Goal: Information Seeking & Learning: Check status

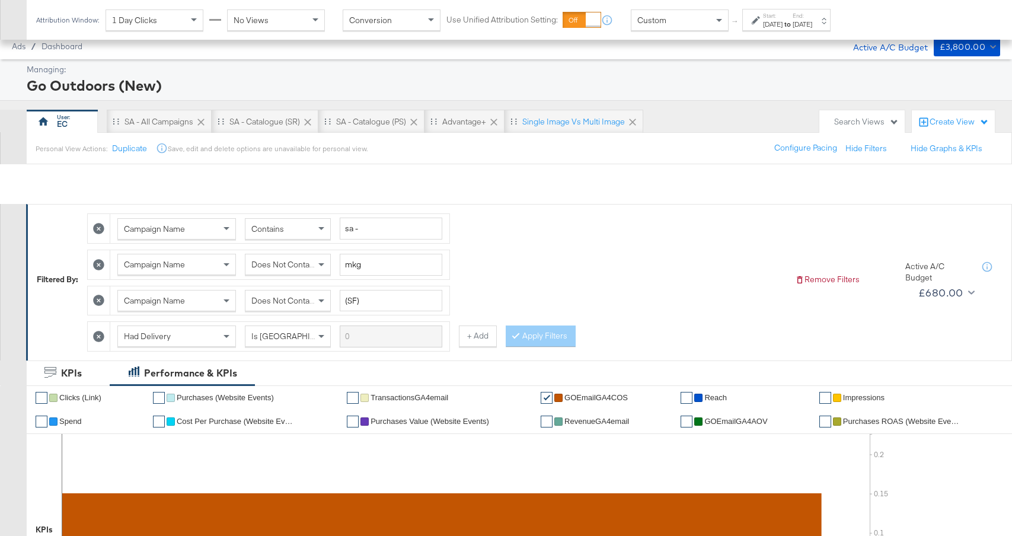
scroll to position [553, 0]
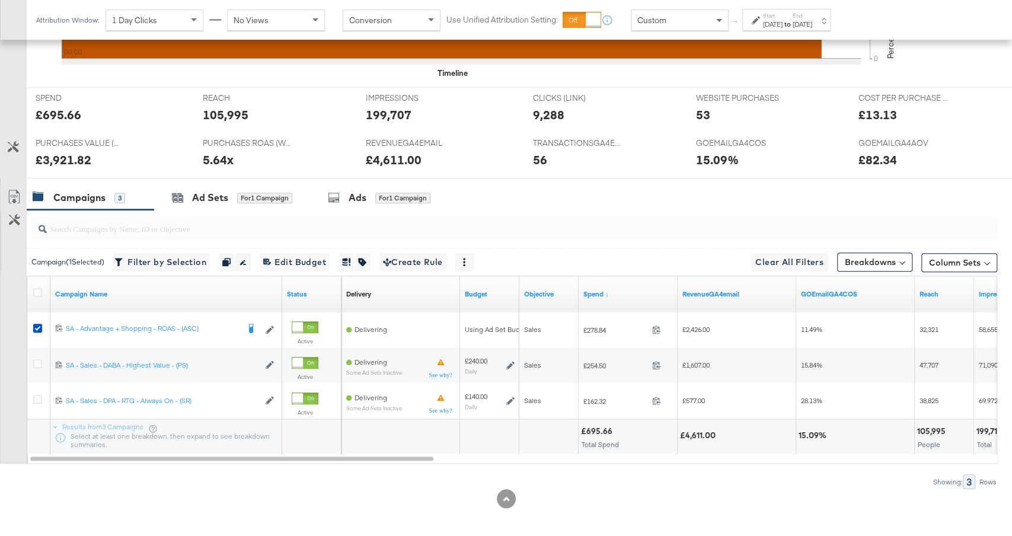
click at [794, 30] on div "Start: [DATE] to End: [DATE]" at bounding box center [786, 20] width 88 height 22
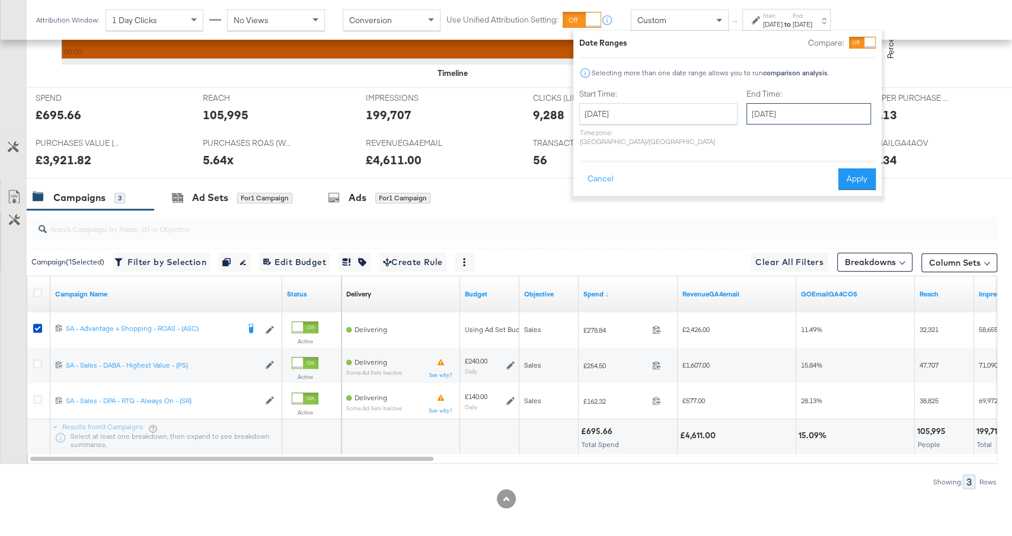
click at [757, 117] on input "[DATE]" at bounding box center [809, 113] width 125 height 21
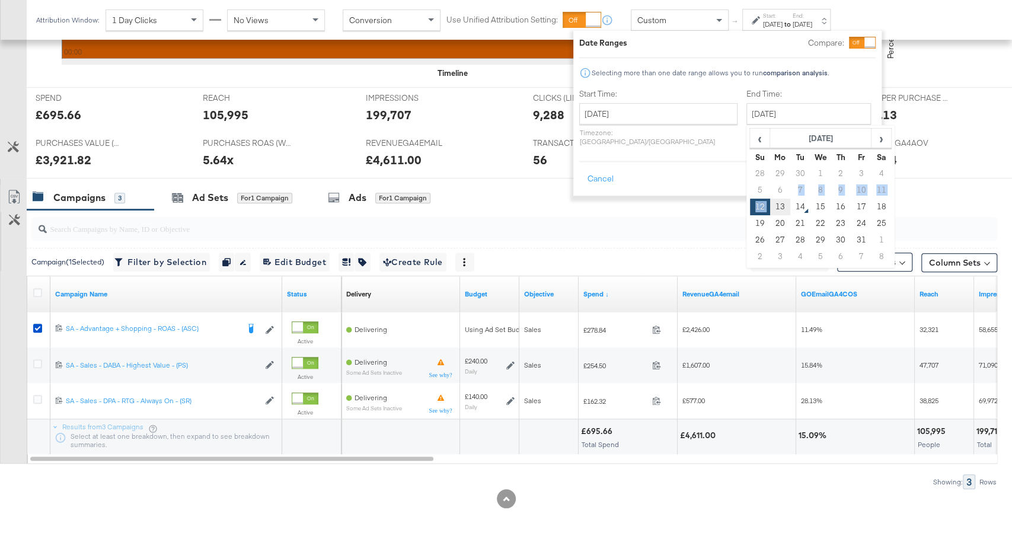
click at [750, 197] on tbody "28 29 30 1 2 3 4 5 6 7 8 9 10 11 12 13 14 15 16 17 18 19 20 21 22 23 24 25 26 2…" at bounding box center [821, 215] width 142 height 100
click at [770, 206] on td "13" at bounding box center [780, 207] width 20 height 17
type input "[DATE]"
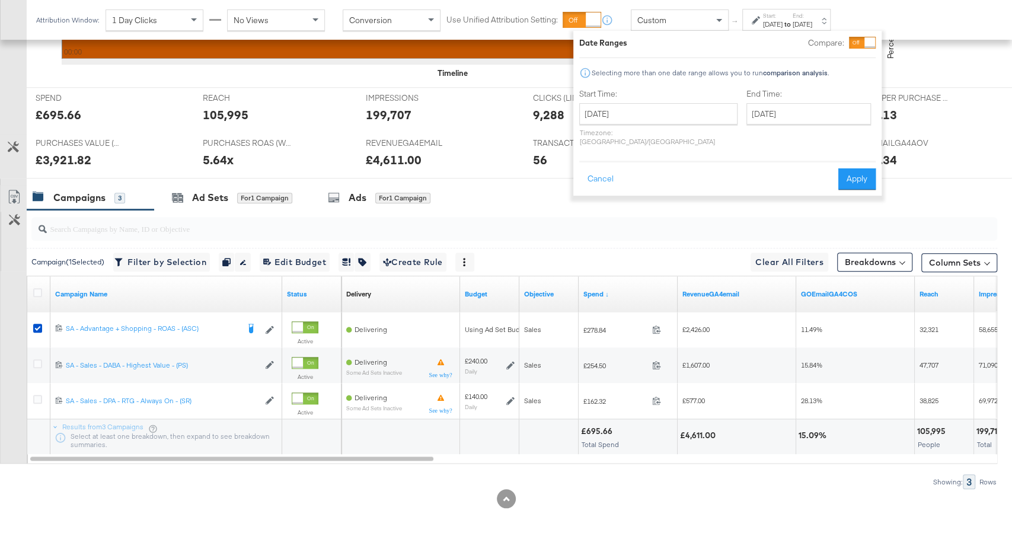
drag, startPoint x: 860, startPoint y: 171, endPoint x: 490, endPoint y: 274, distance: 384.2
click at [860, 171] on button "Apply" at bounding box center [857, 178] width 37 height 21
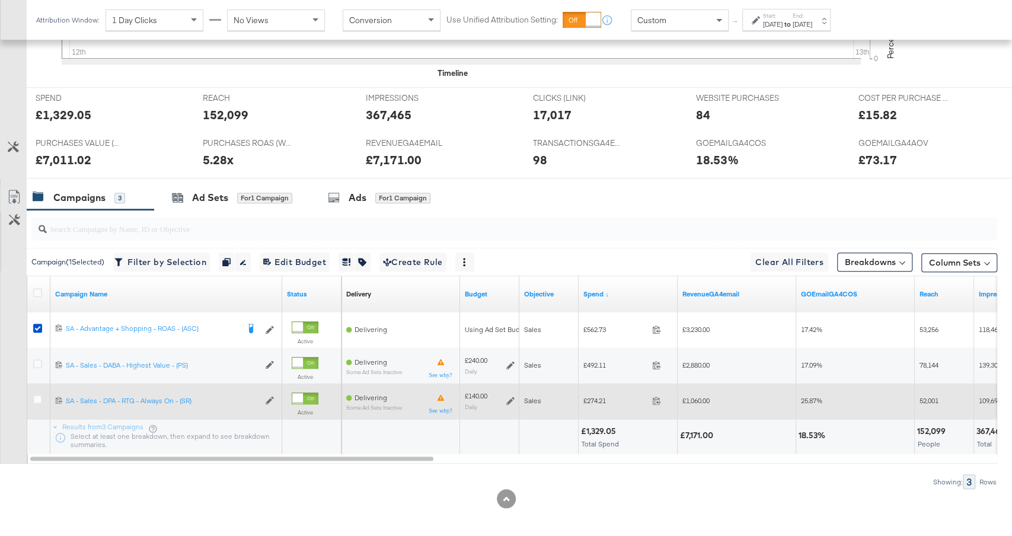
click at [594, 399] on span "£274.21" at bounding box center [616, 400] width 64 height 9
copy span "274.21"
click at [697, 398] on span "£1,060.00" at bounding box center [696, 400] width 27 height 9
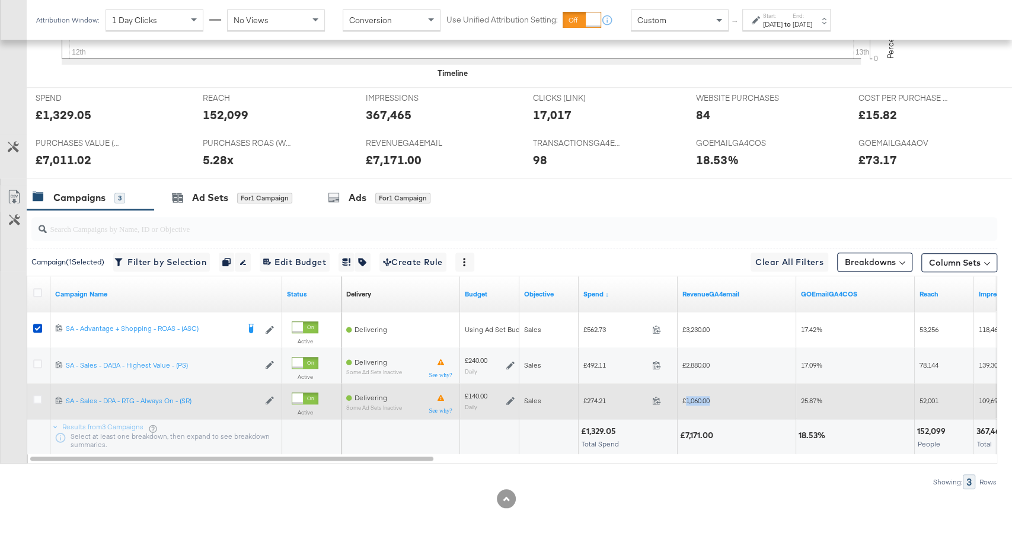
copy span "1,060.00"
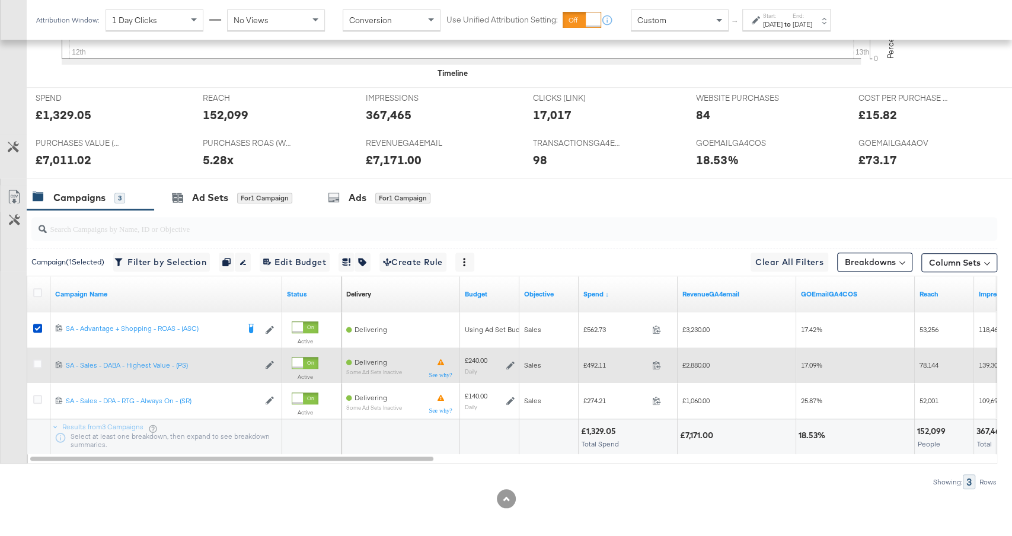
click at [601, 363] on span "£492.11" at bounding box center [616, 365] width 64 height 9
copy span "492.11"
click at [697, 361] on span "£2,880.00" at bounding box center [696, 365] width 27 height 9
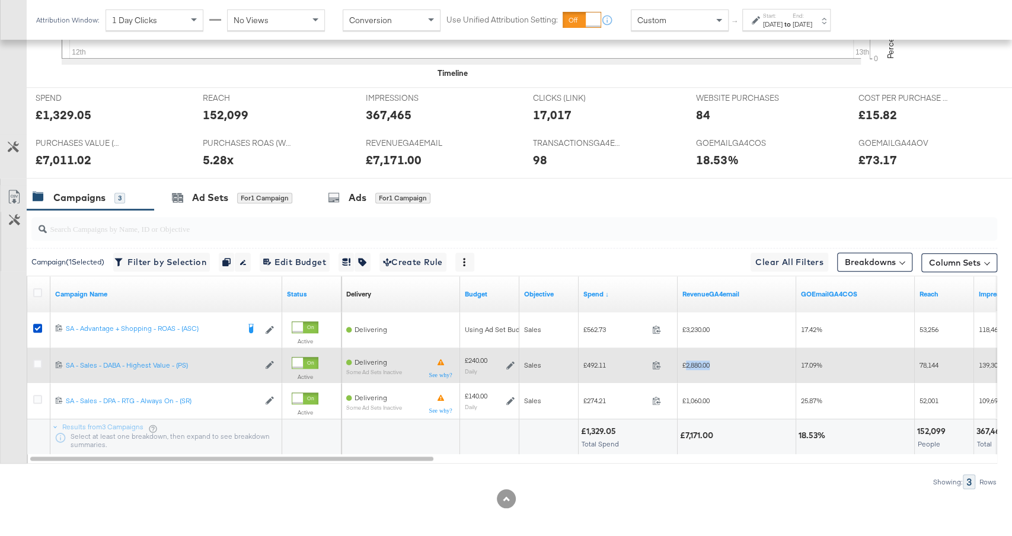
copy span "2,880.00"
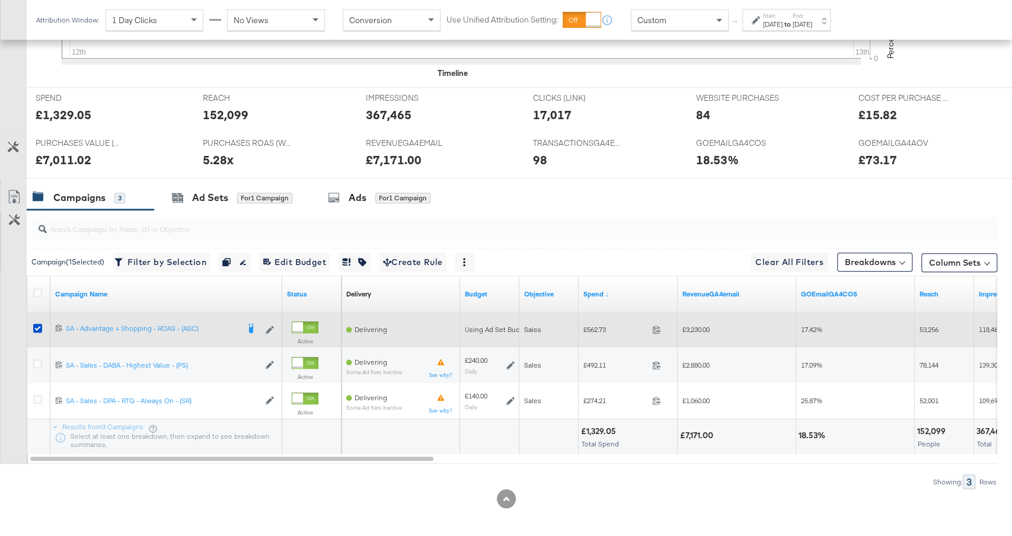
click at [598, 325] on span "£562.73" at bounding box center [616, 329] width 64 height 9
copy span "562.73"
click at [701, 325] on span "£3,230.00" at bounding box center [696, 329] width 27 height 9
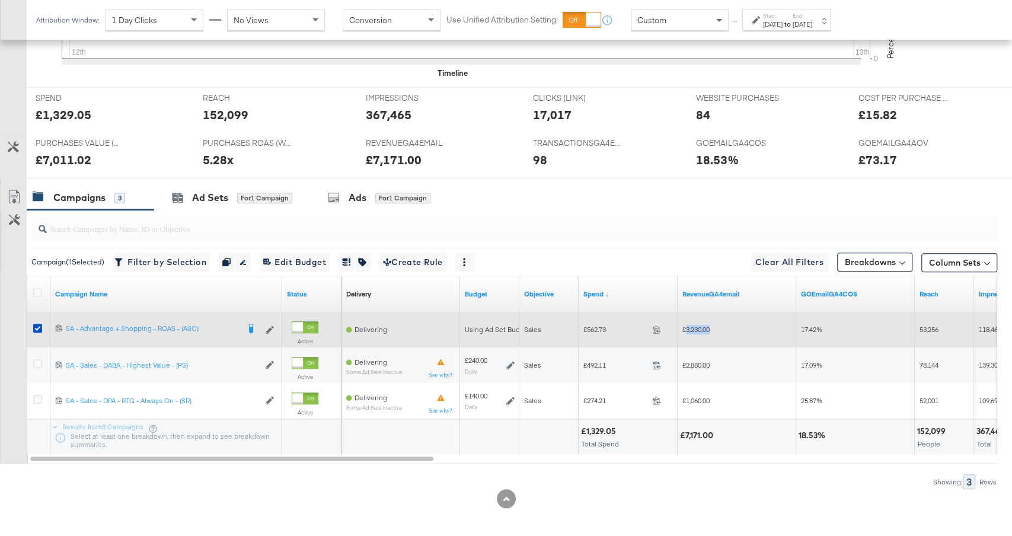
copy span "3,230.00"
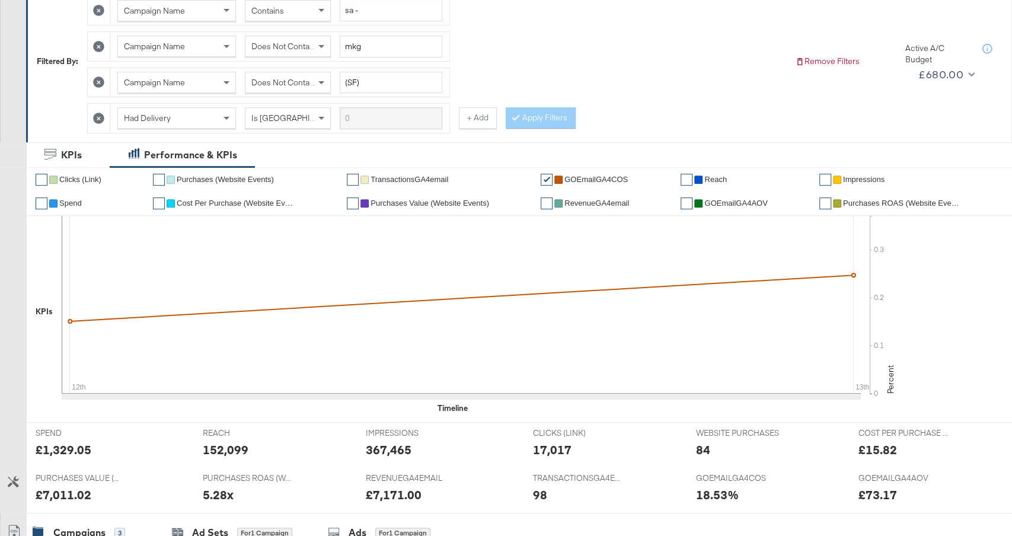
scroll to position [0, 0]
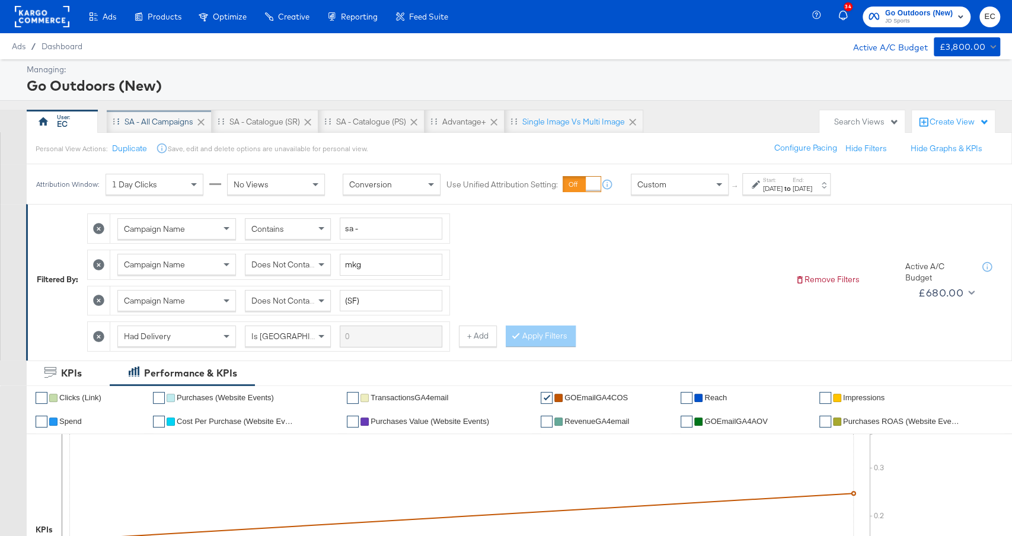
click at [137, 128] on div "SA - All Campaigns" at bounding box center [159, 122] width 105 height 24
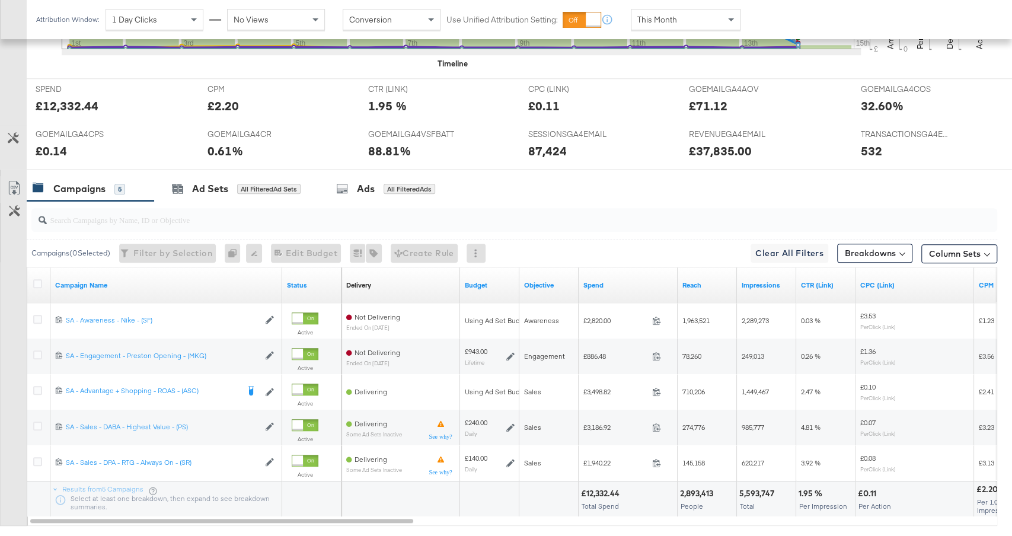
scroll to position [491, 0]
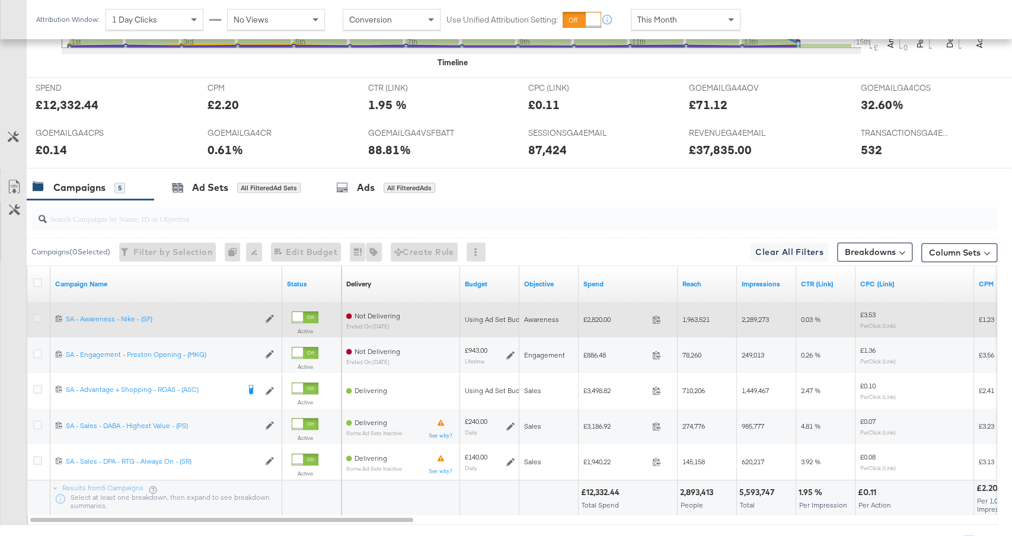
click at [37, 316] on icon at bounding box center [37, 318] width 9 height 9
click at [0, 0] on input "checkbox" at bounding box center [0, 0] width 0 height 0
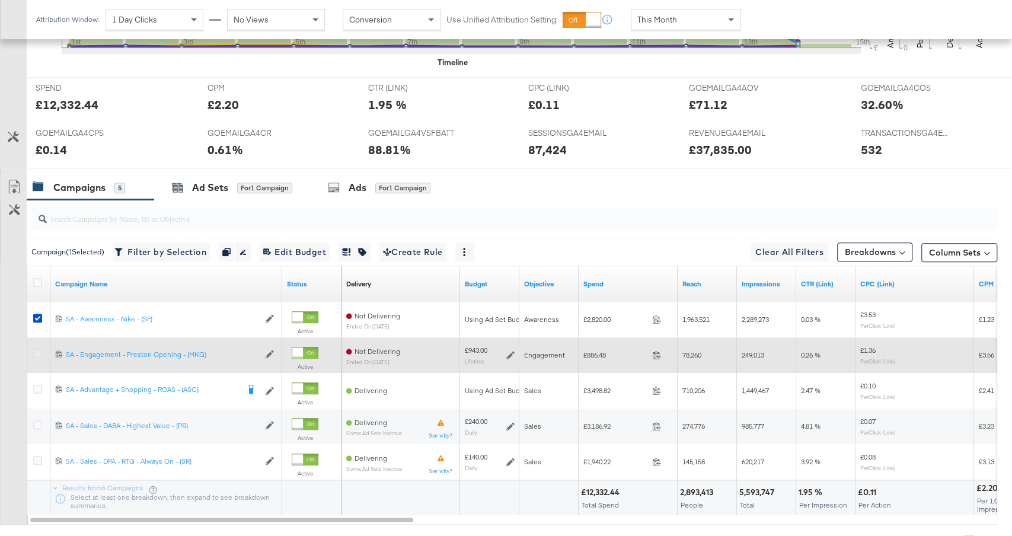
click at [37, 349] on icon at bounding box center [37, 353] width 9 height 9
click at [0, 0] on input "checkbox" at bounding box center [0, 0] width 0 height 0
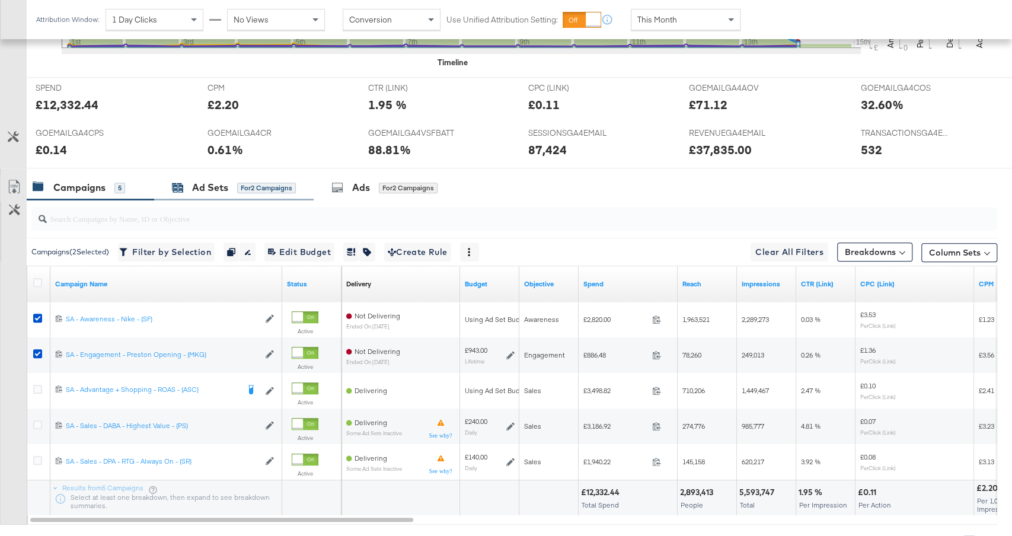
click at [203, 190] on div "Ad Sets" at bounding box center [210, 188] width 36 height 14
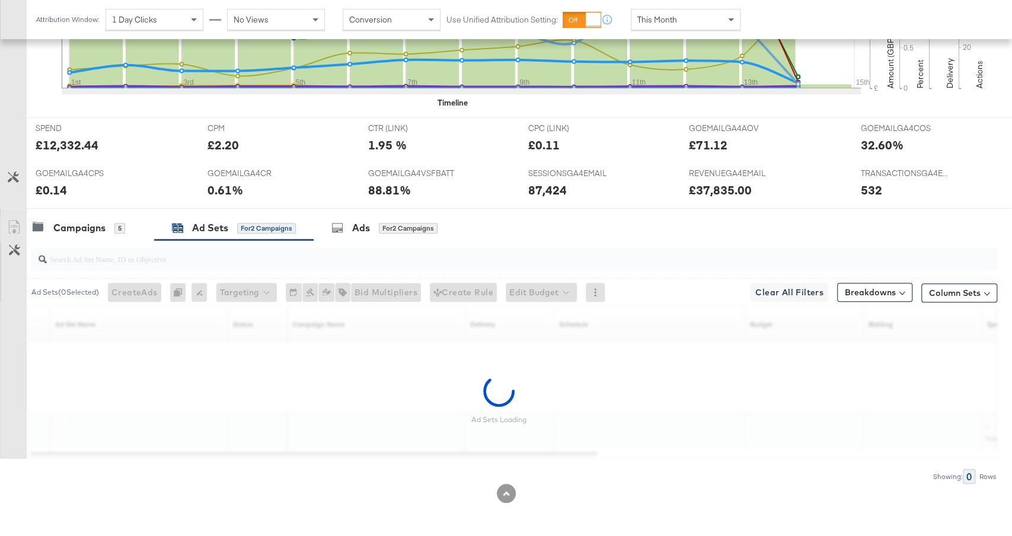
scroll to position [447, 0]
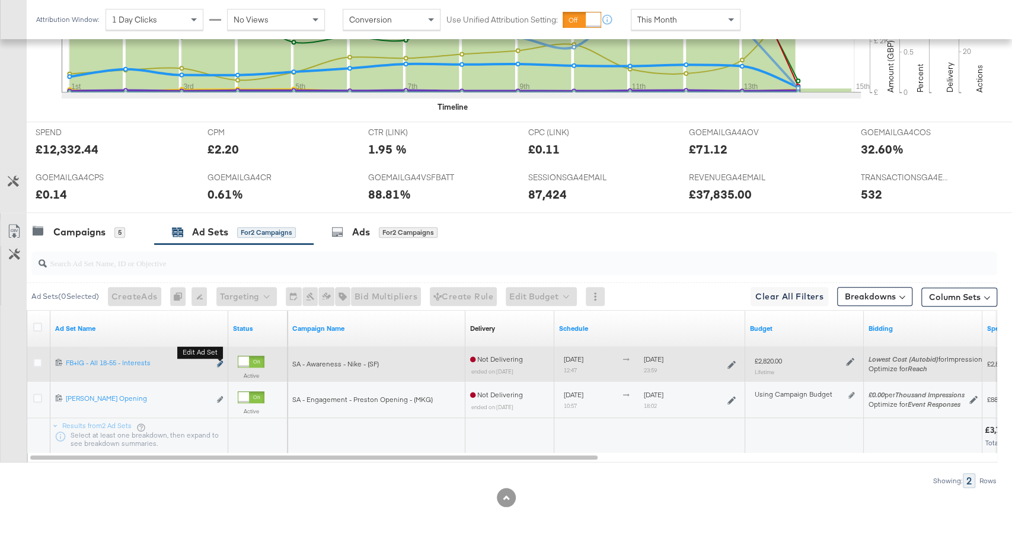
click at [220, 361] on icon "link" at bounding box center [220, 364] width 6 height 7
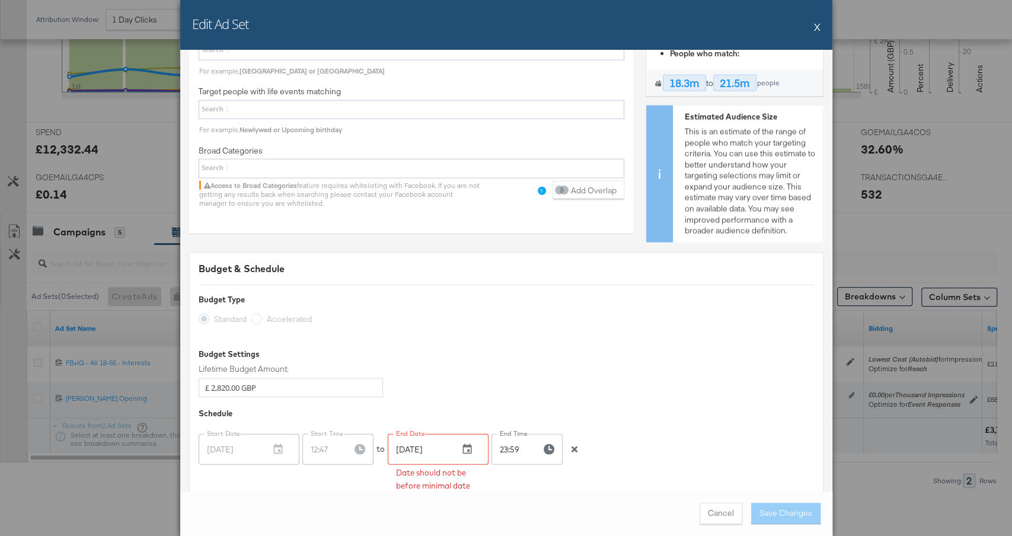
scroll to position [1981, 0]
click at [818, 30] on button "X" at bounding box center [817, 27] width 7 height 24
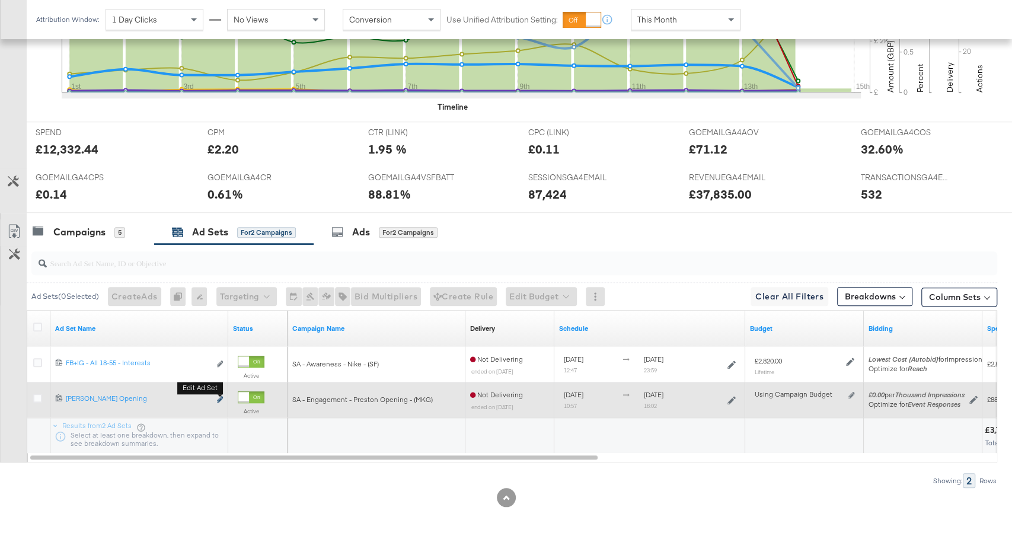
click at [221, 396] on icon "link" at bounding box center [220, 399] width 6 height 7
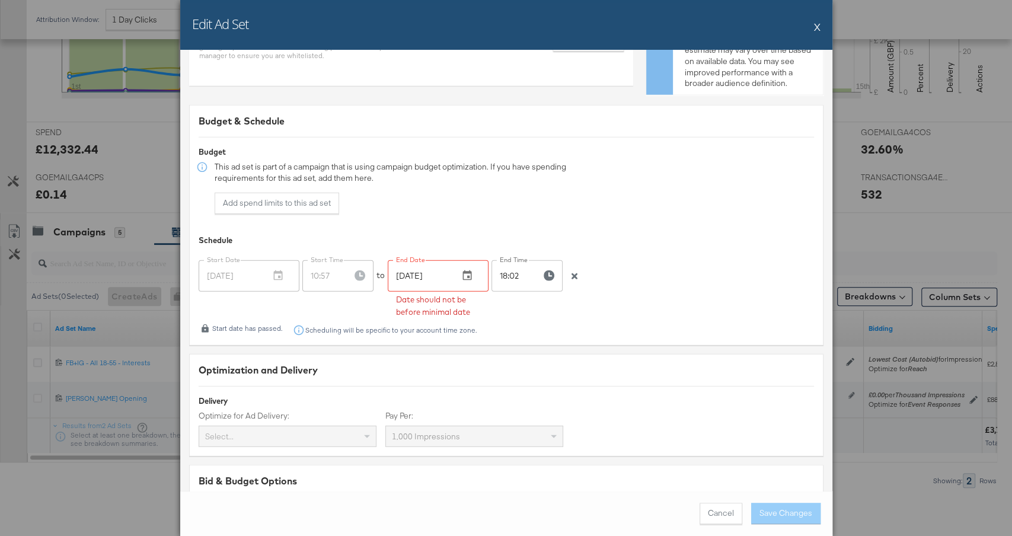
scroll to position [2171, 0]
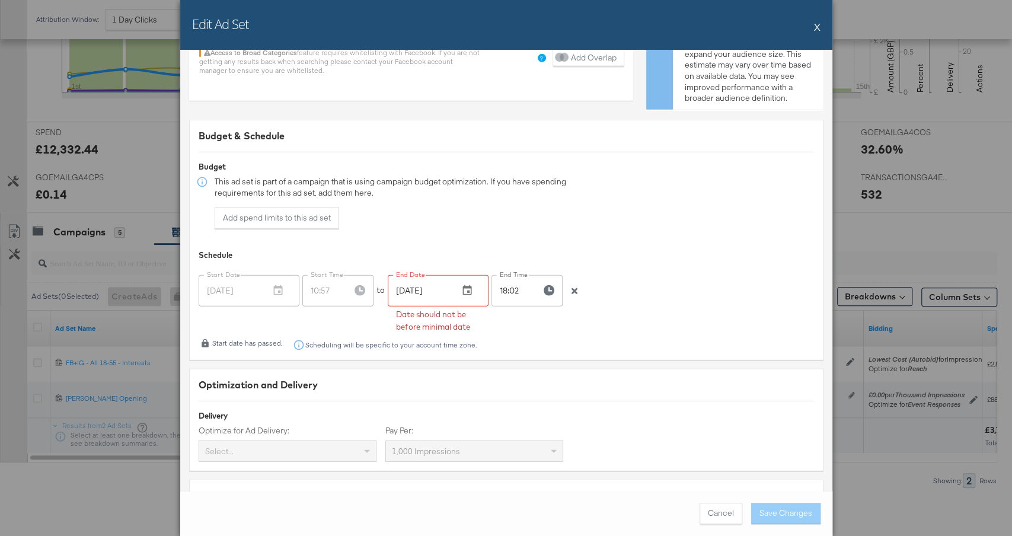
click at [821, 29] on div "Edit Ad Set X" at bounding box center [506, 25] width 652 height 50
click at [817, 26] on button "X" at bounding box center [817, 27] width 7 height 24
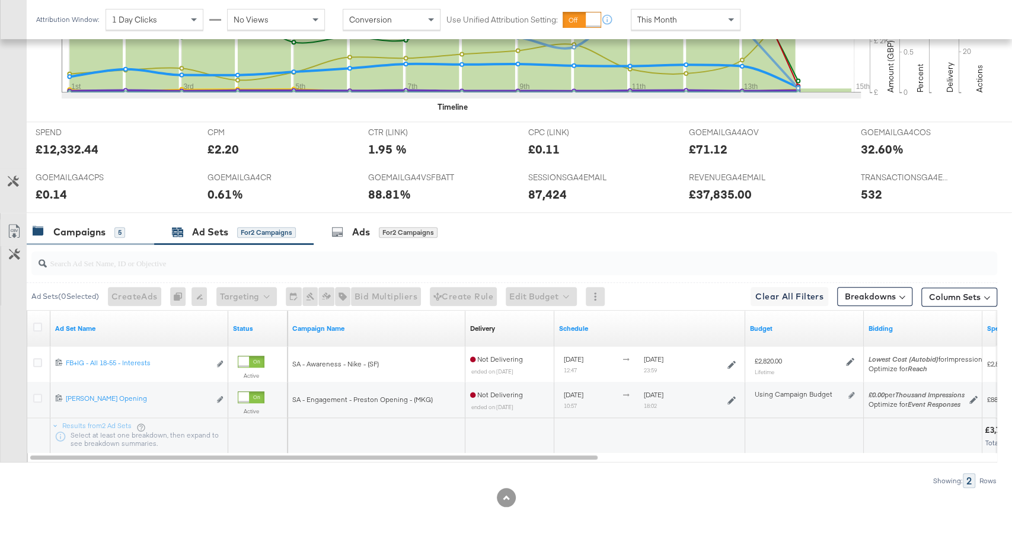
click at [74, 232] on div "Campaigns" at bounding box center [79, 232] width 52 height 14
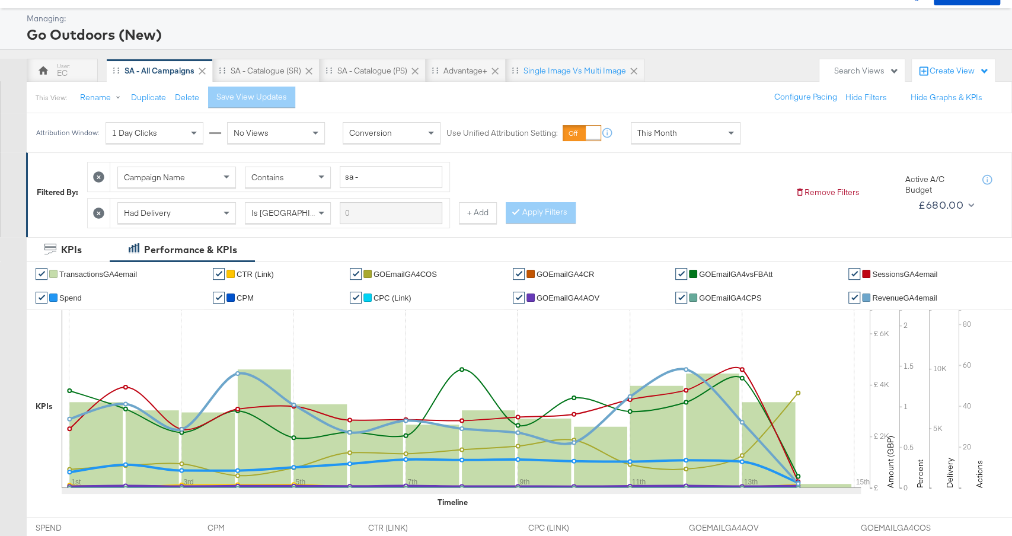
scroll to position [0, 0]
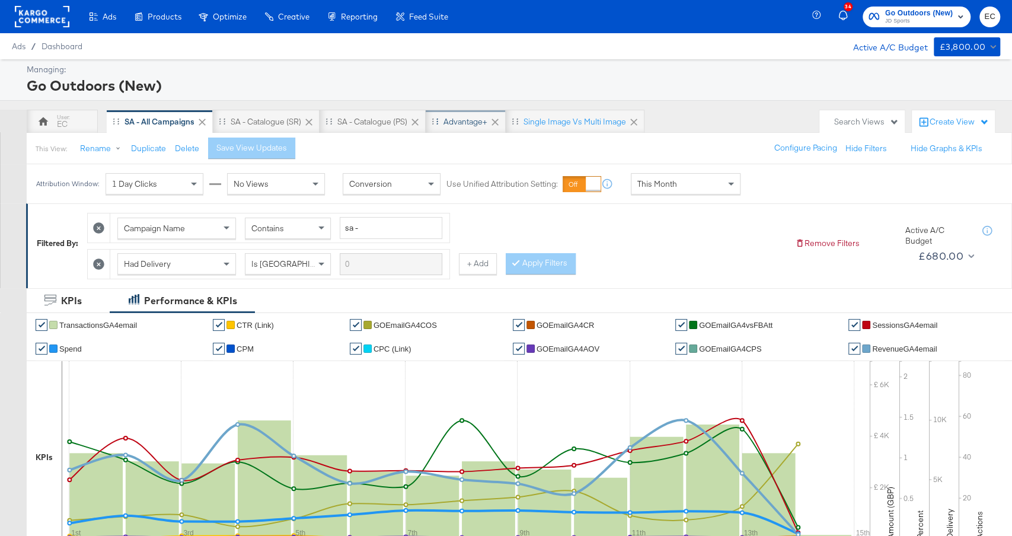
click at [462, 123] on div "Advantage+" at bounding box center [466, 121] width 44 height 11
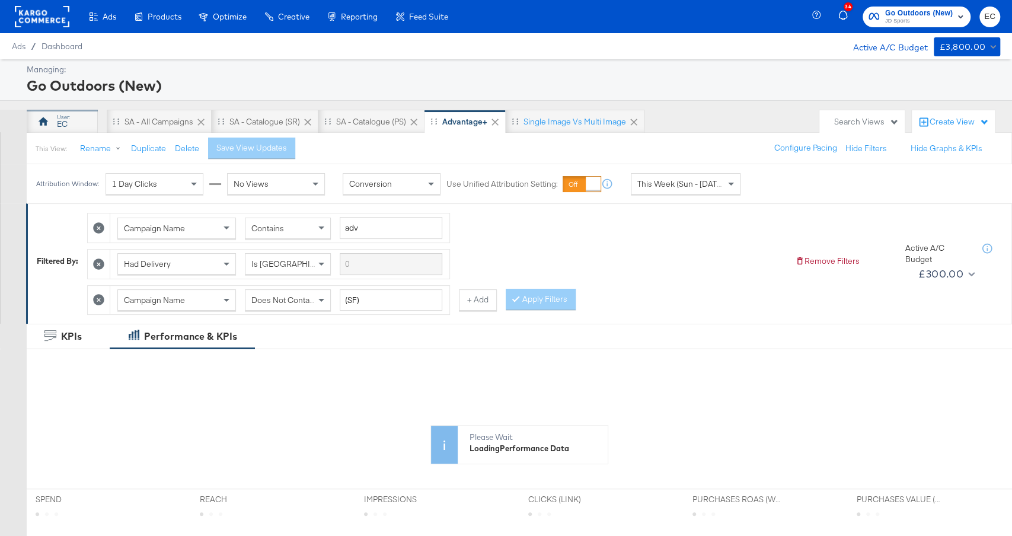
click at [66, 119] on div "EC" at bounding box center [62, 124] width 11 height 11
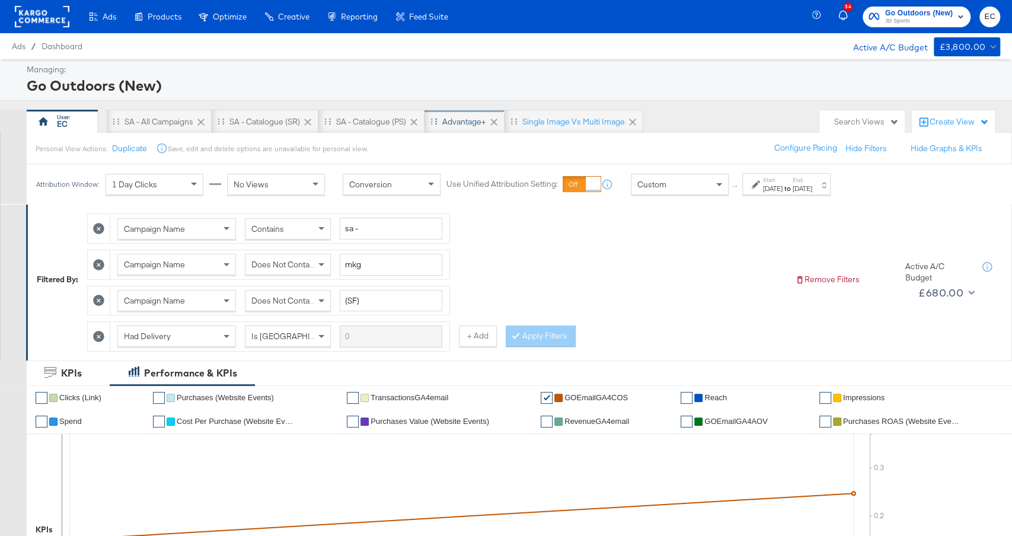
click at [466, 126] on div "Advantage+" at bounding box center [464, 121] width 44 height 11
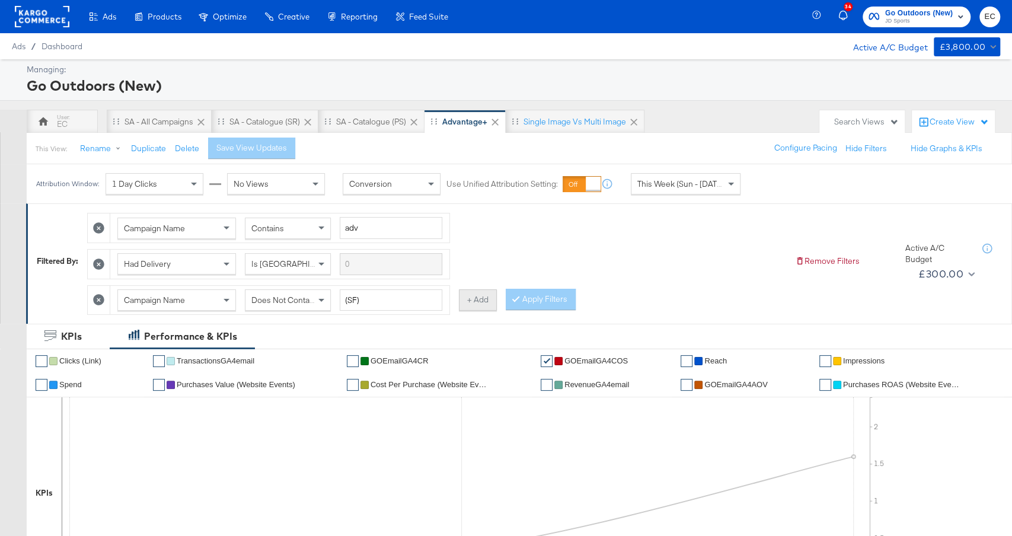
scroll to position [321, 0]
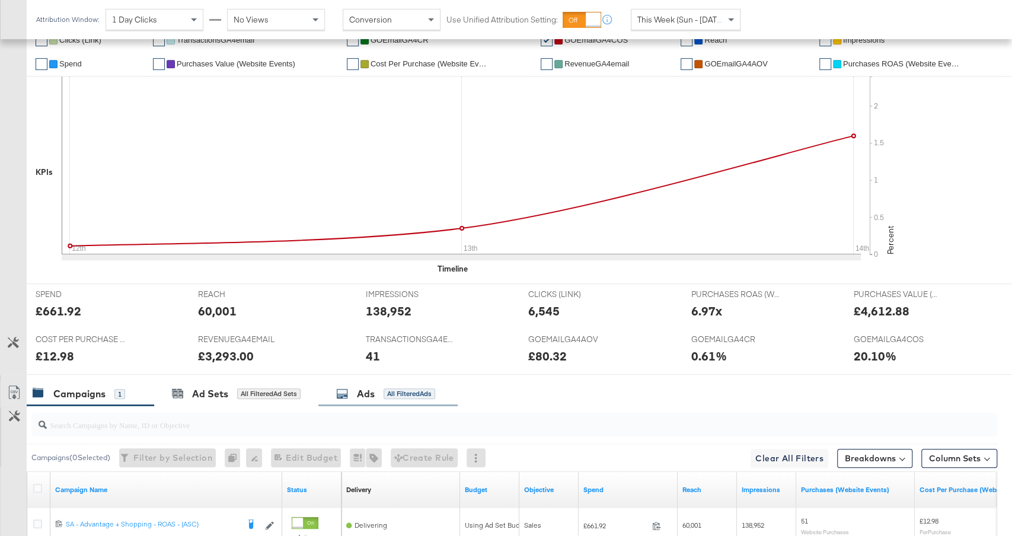
click at [361, 391] on div "Ads" at bounding box center [366, 394] width 18 height 14
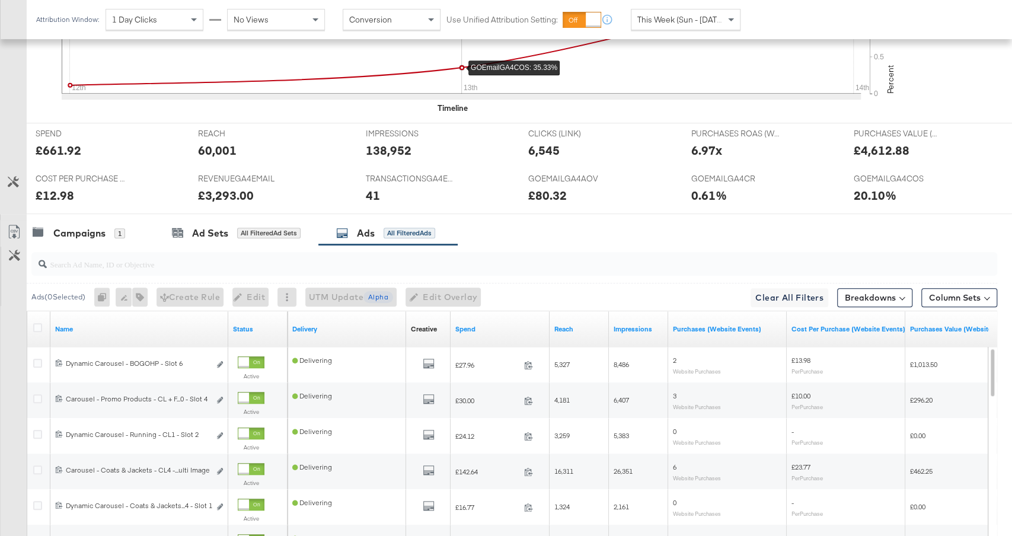
scroll to position [659, 0]
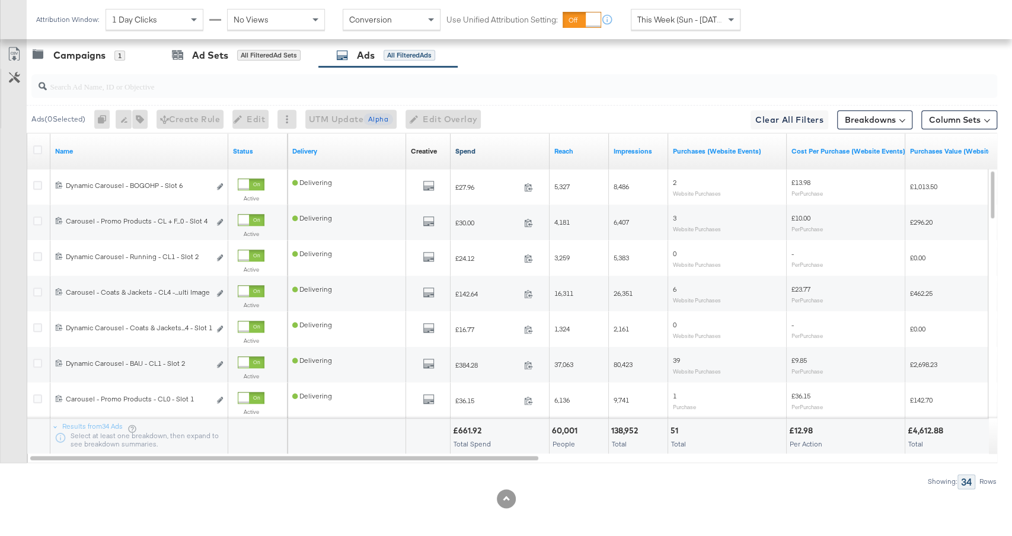
click at [479, 146] on link "Spend" at bounding box center [500, 150] width 90 height 9
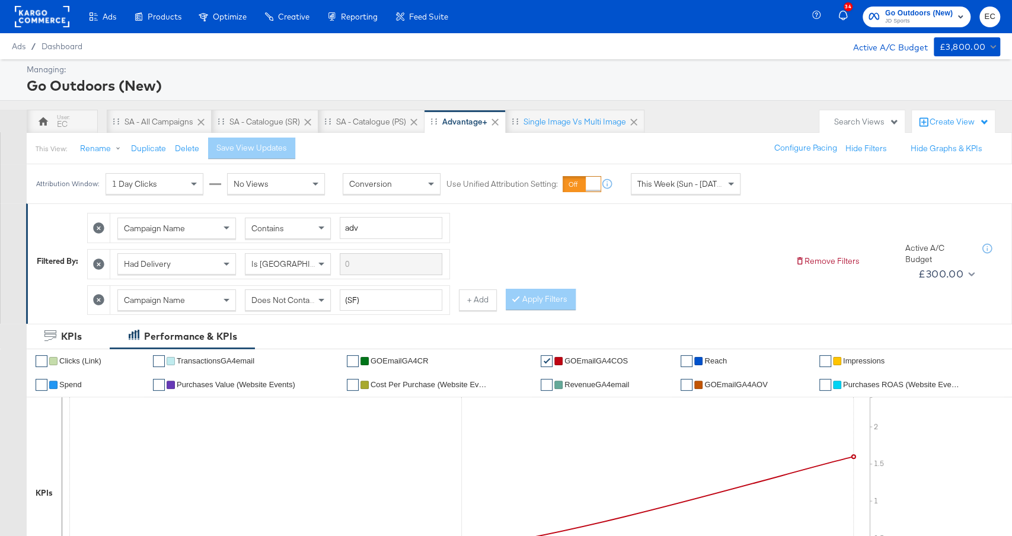
scroll to position [0, 0]
click at [154, 110] on div "SA - All Campaigns" at bounding box center [159, 122] width 105 height 24
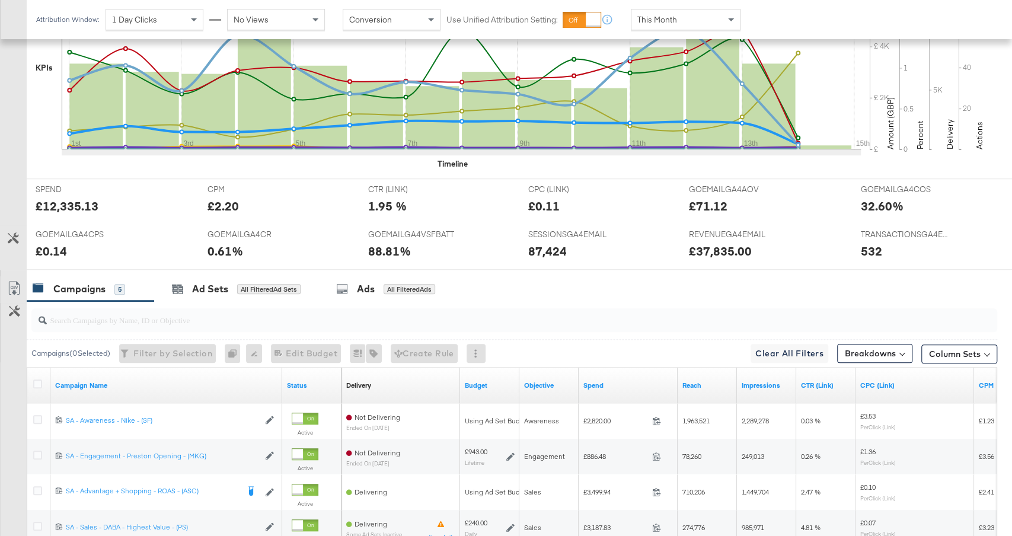
scroll to position [505, 0]
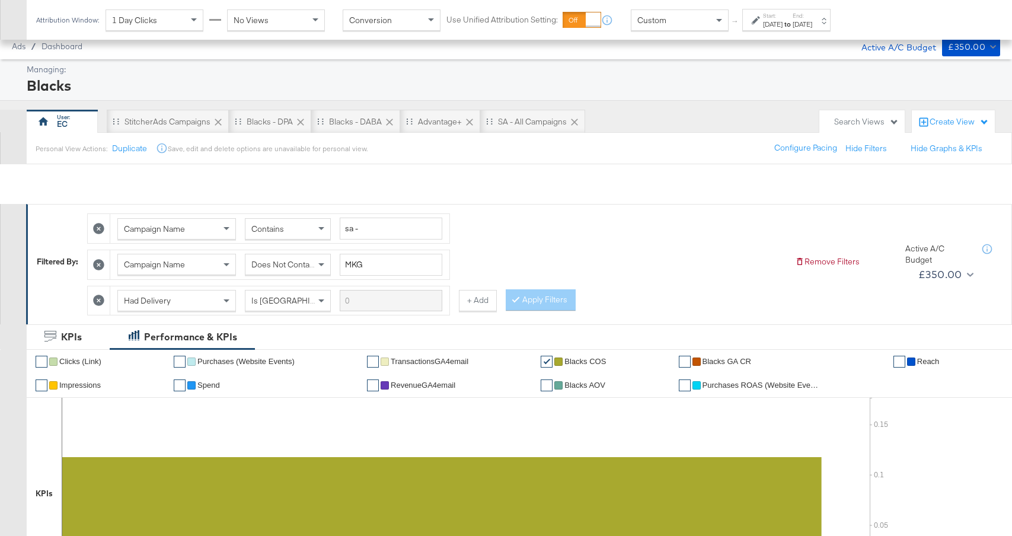
scroll to position [447, 0]
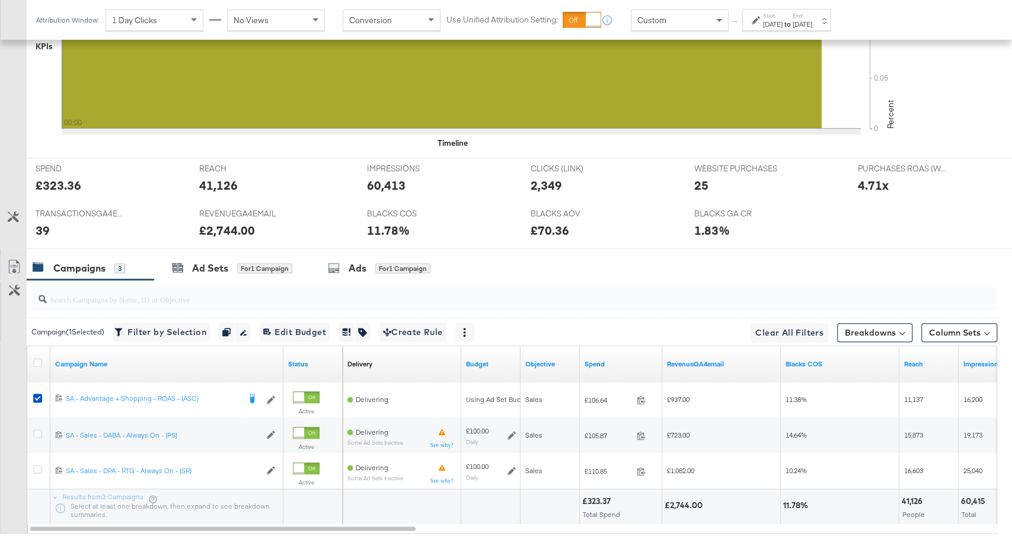
click at [811, 17] on div "Start: [DATE] to End: [DATE]" at bounding box center [787, 20] width 49 height 17
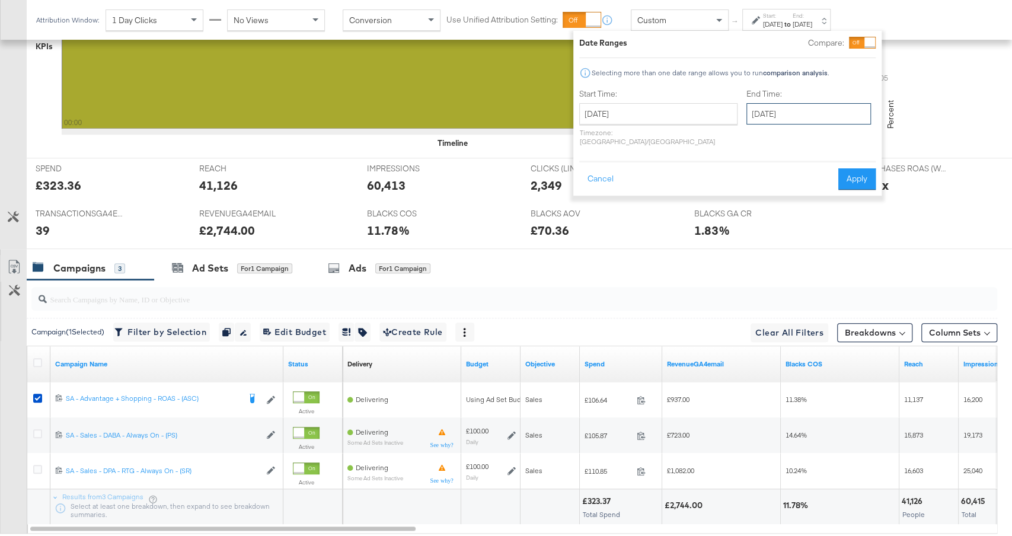
click at [747, 118] on input "[DATE]" at bounding box center [809, 113] width 125 height 21
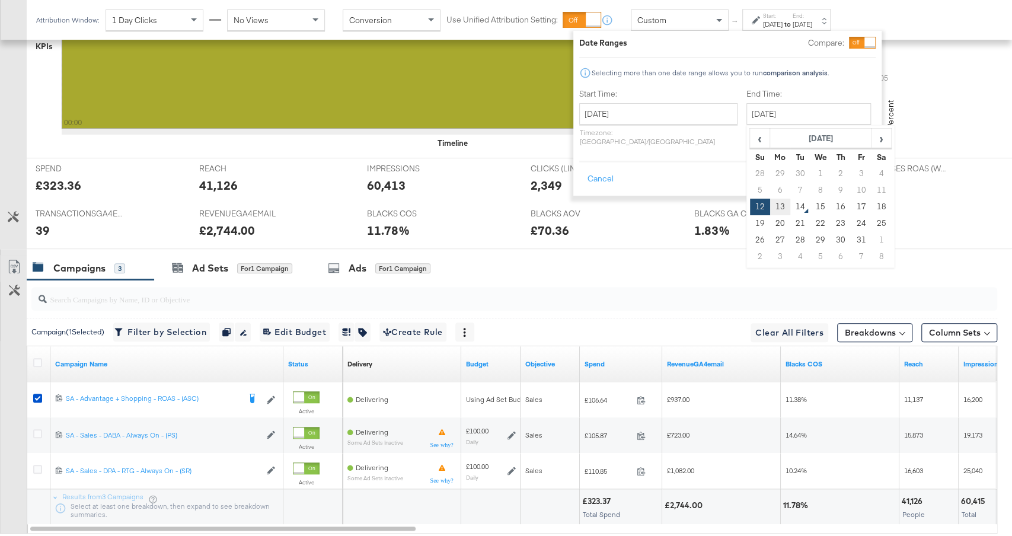
click at [770, 209] on td "13" at bounding box center [780, 207] width 20 height 17
type input "[DATE]"
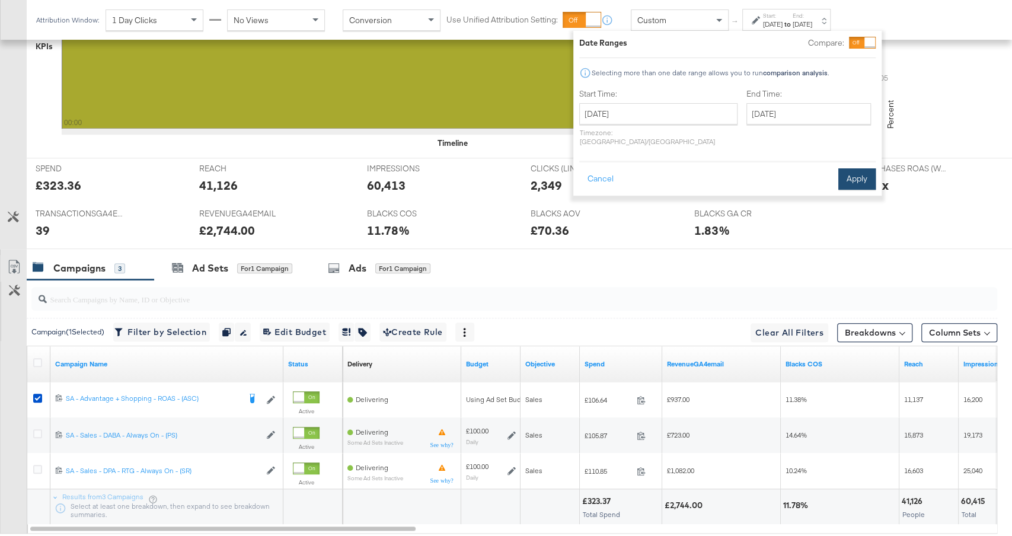
click at [860, 177] on button "Apply" at bounding box center [857, 178] width 37 height 21
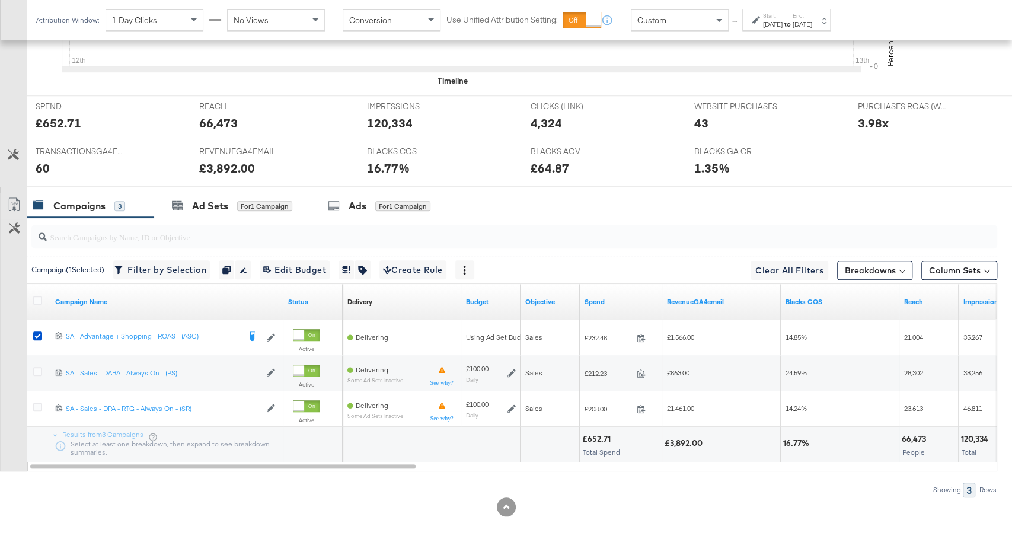
scroll to position [514, 0]
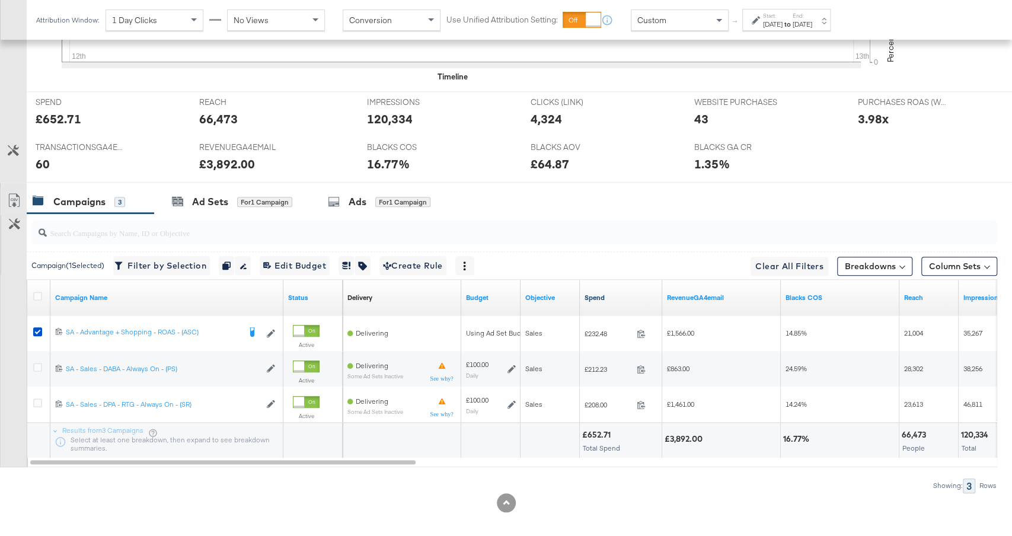
click at [623, 293] on link "Spend" at bounding box center [621, 297] width 73 height 9
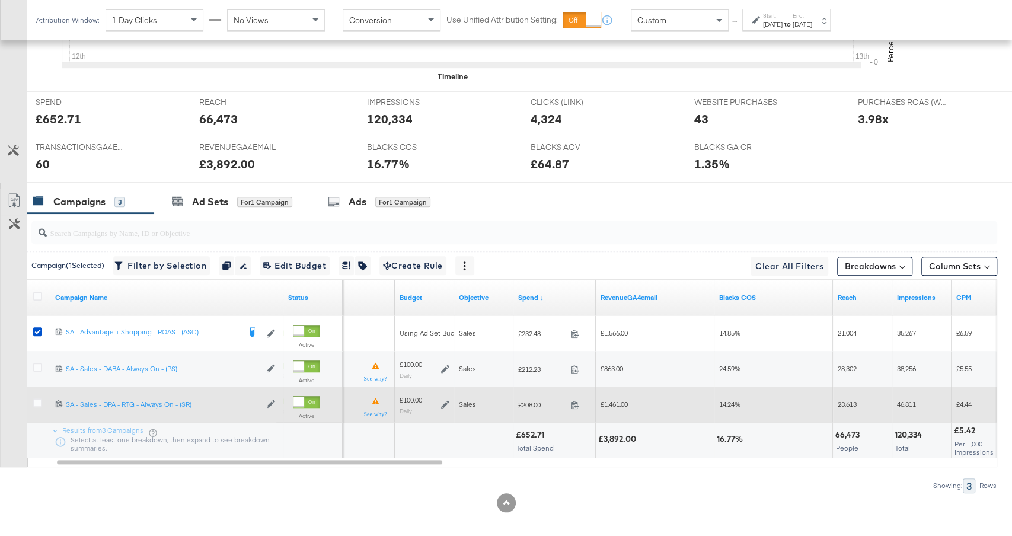
click at [528, 404] on span "£208.00" at bounding box center [541, 404] width 47 height 9
copy span "208.00"
click at [619, 400] on span "£1,461.00" at bounding box center [614, 404] width 27 height 9
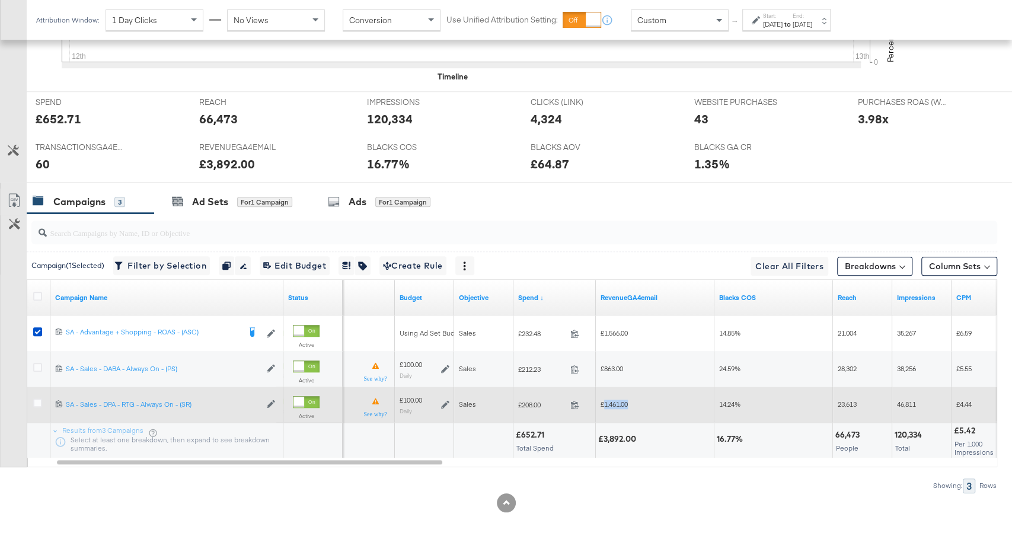
copy span "1,461.00"
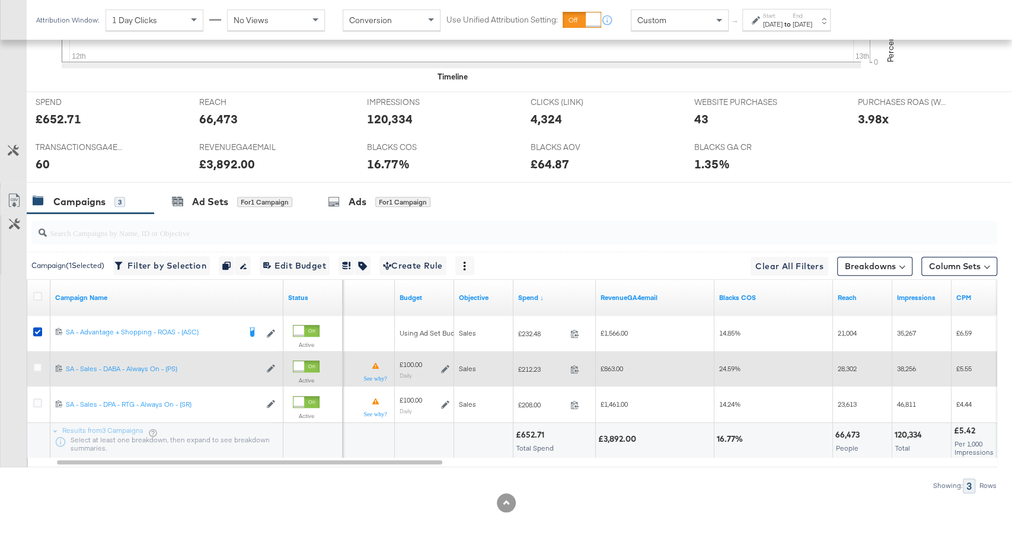
click at [533, 365] on span "£212.23" at bounding box center [541, 369] width 47 height 9
copy span "212.23"
click at [617, 369] on div "£863.00" at bounding box center [655, 368] width 109 height 9
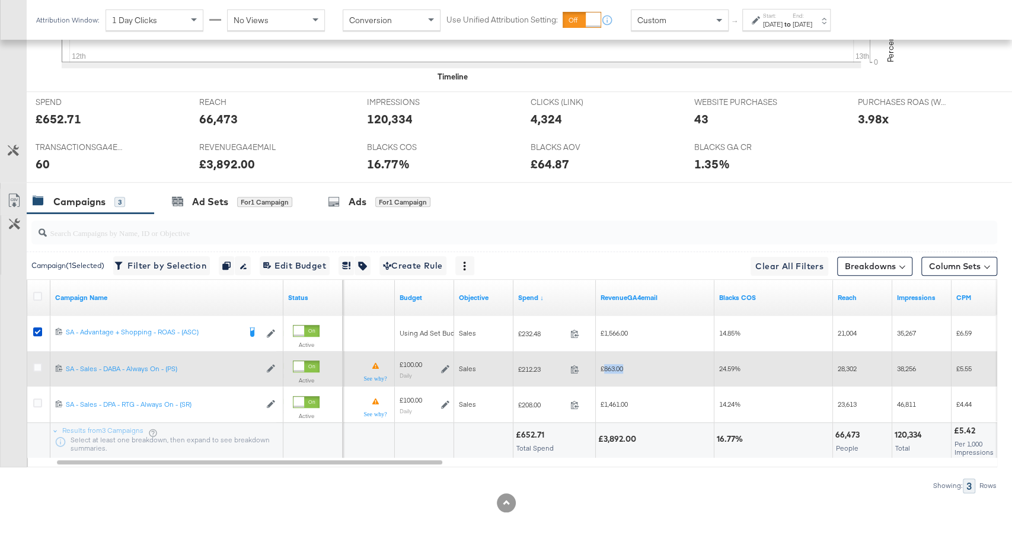
copy span "863.00"
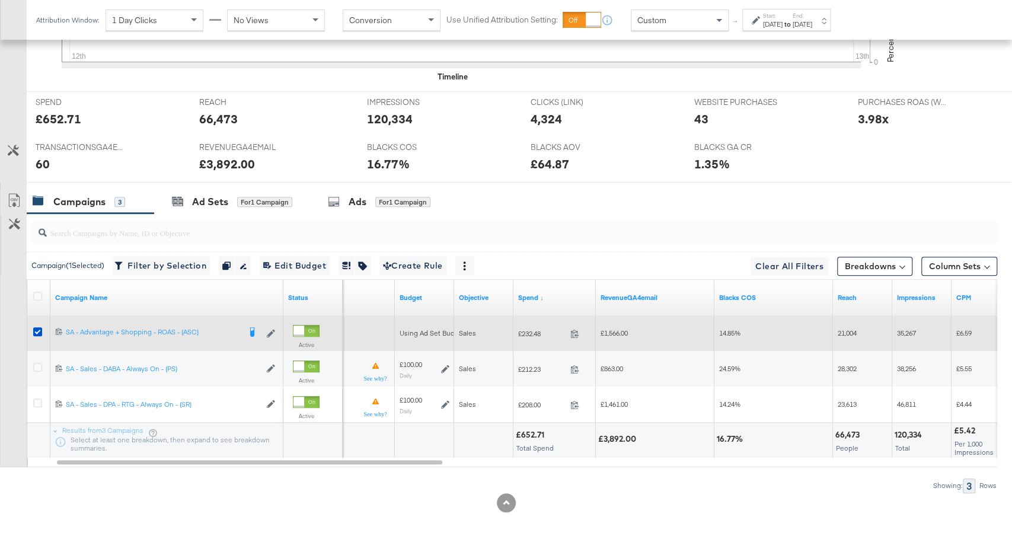
click at [534, 329] on span "£232.48" at bounding box center [541, 333] width 47 height 9
copy span "232.48"
click at [614, 329] on span "£1,566.00" at bounding box center [614, 333] width 27 height 9
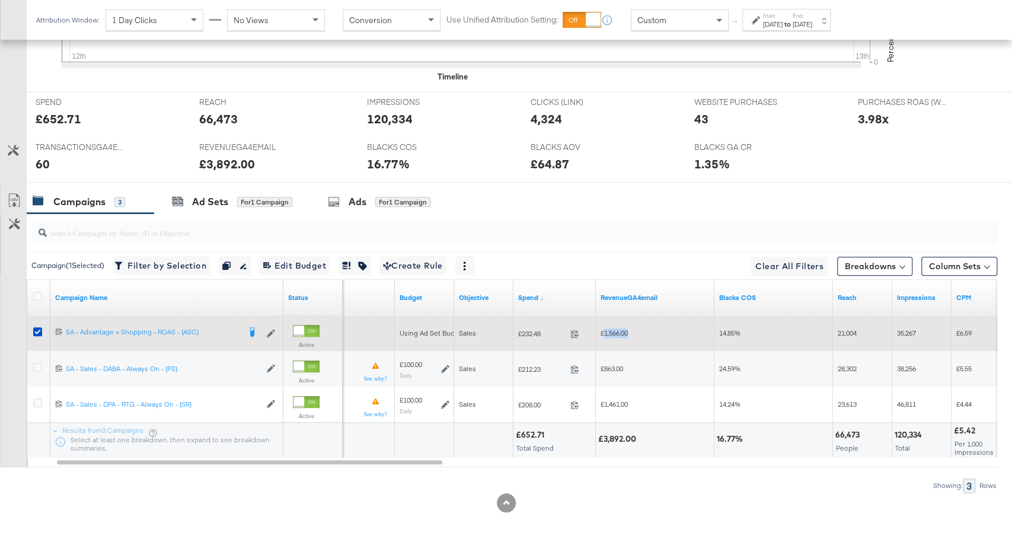
copy span "1,566.00"
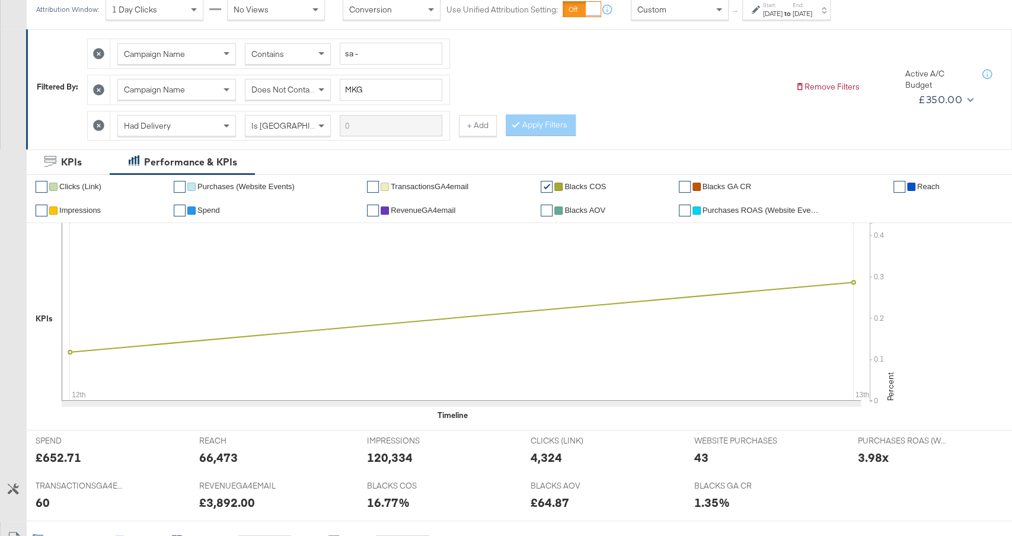
scroll to position [0, 0]
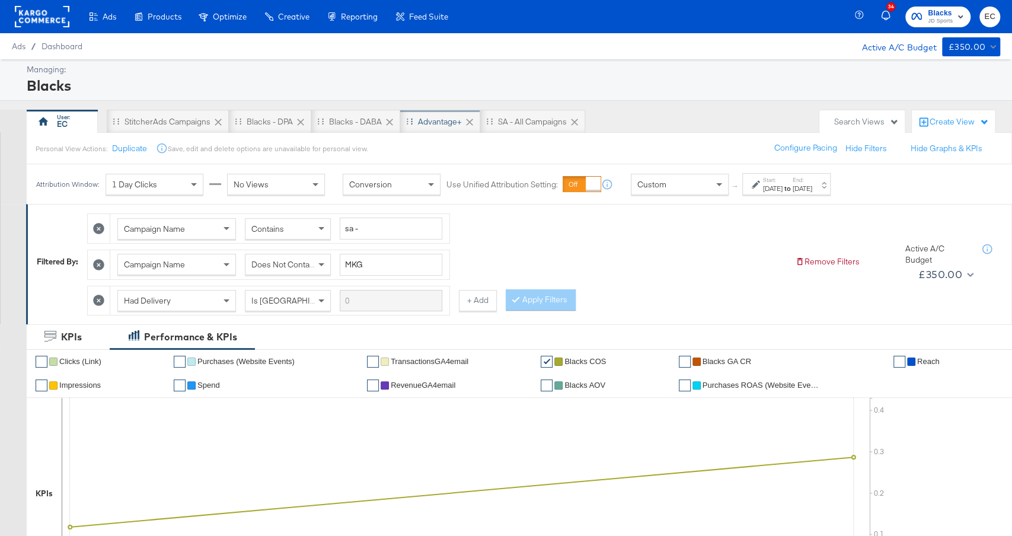
click at [440, 125] on div "Advantage+" at bounding box center [440, 121] width 44 height 11
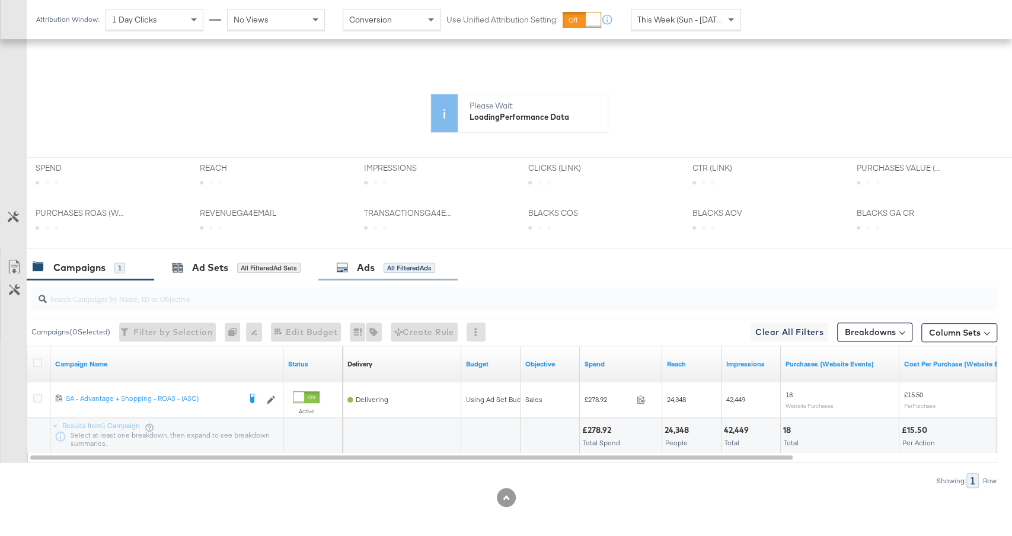
click at [377, 261] on div "Ads All Filtered Ads" at bounding box center [385, 268] width 99 height 14
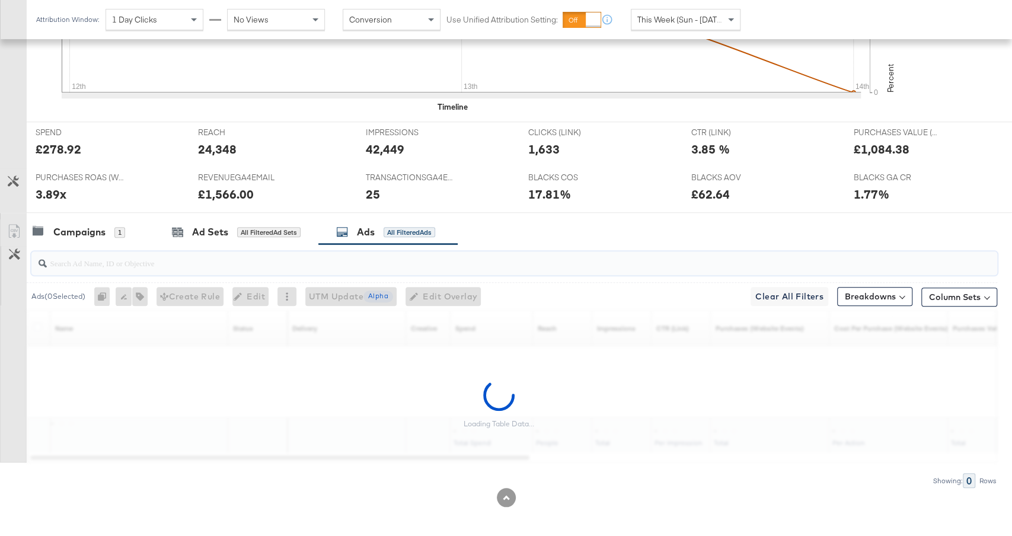
click at [356, 258] on input "search" at bounding box center [478, 258] width 863 height 23
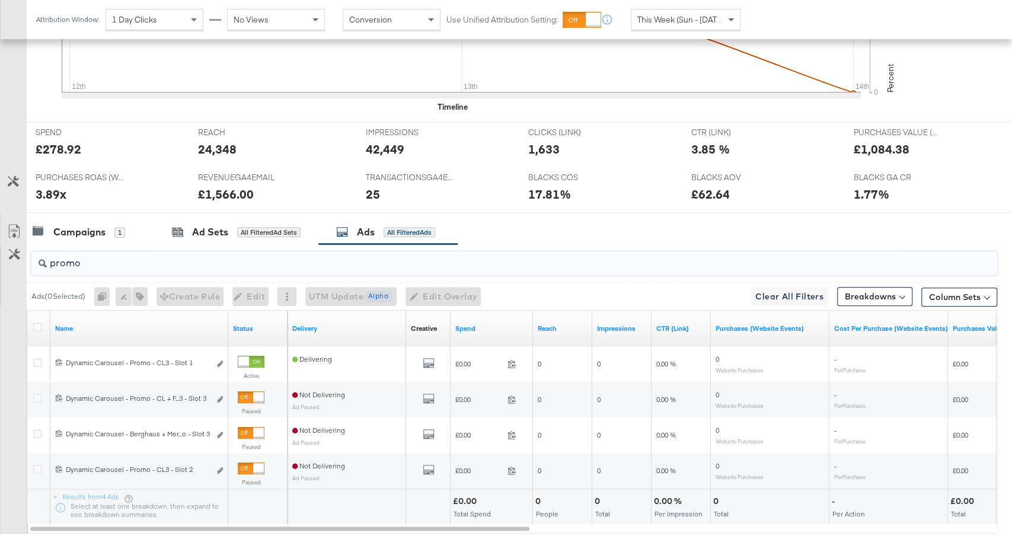
type input "promo"
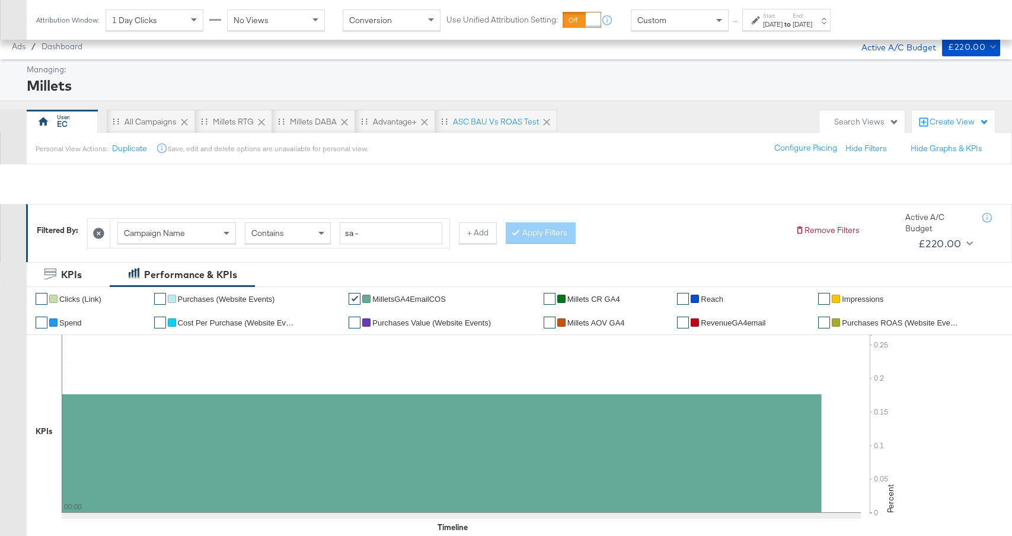
scroll to position [600, 0]
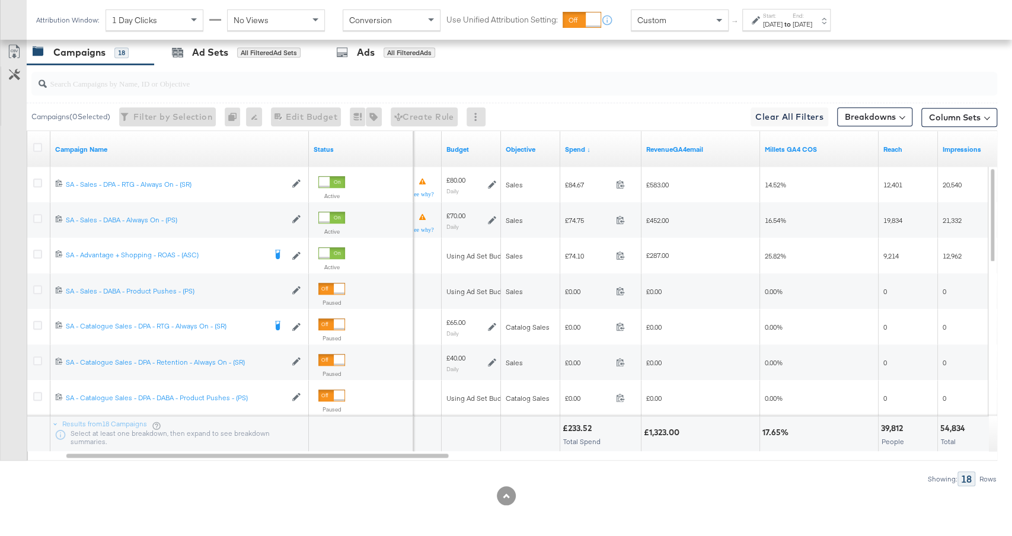
click at [812, 17] on label "End:" at bounding box center [803, 16] width 20 height 8
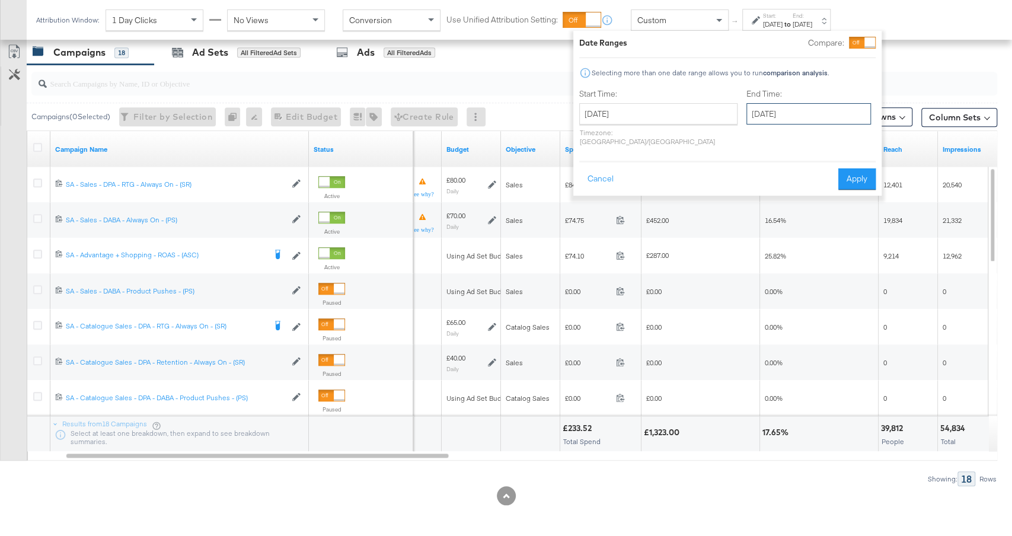
click at [766, 110] on input "[DATE]" at bounding box center [809, 113] width 125 height 21
click at [770, 211] on td "13" at bounding box center [780, 207] width 20 height 17
type input "[DATE]"
click at [846, 173] on button "Apply" at bounding box center [857, 178] width 37 height 21
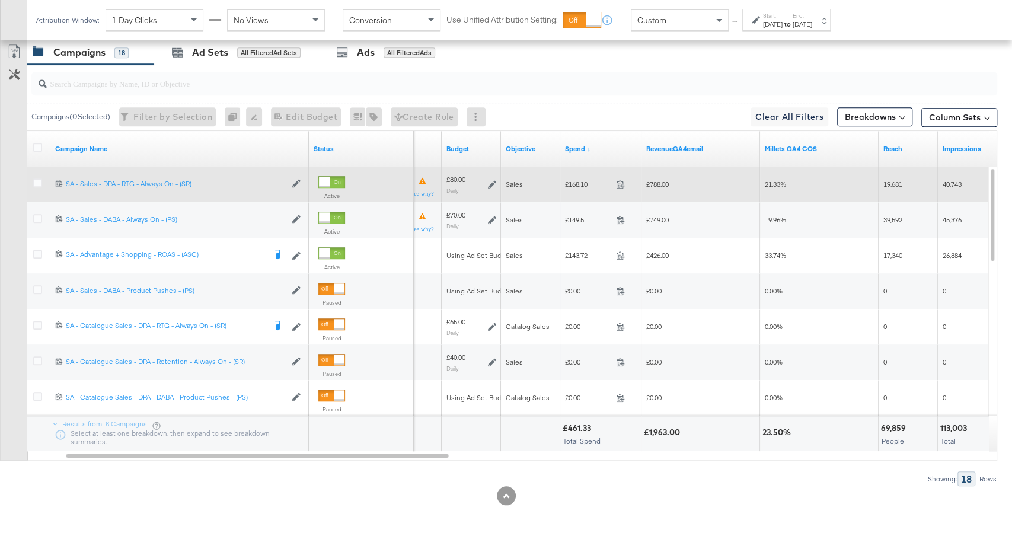
click at [580, 180] on span "£168.10" at bounding box center [588, 184] width 46 height 9
copy span "168.10"
click at [659, 180] on span "£788.00" at bounding box center [657, 184] width 23 height 9
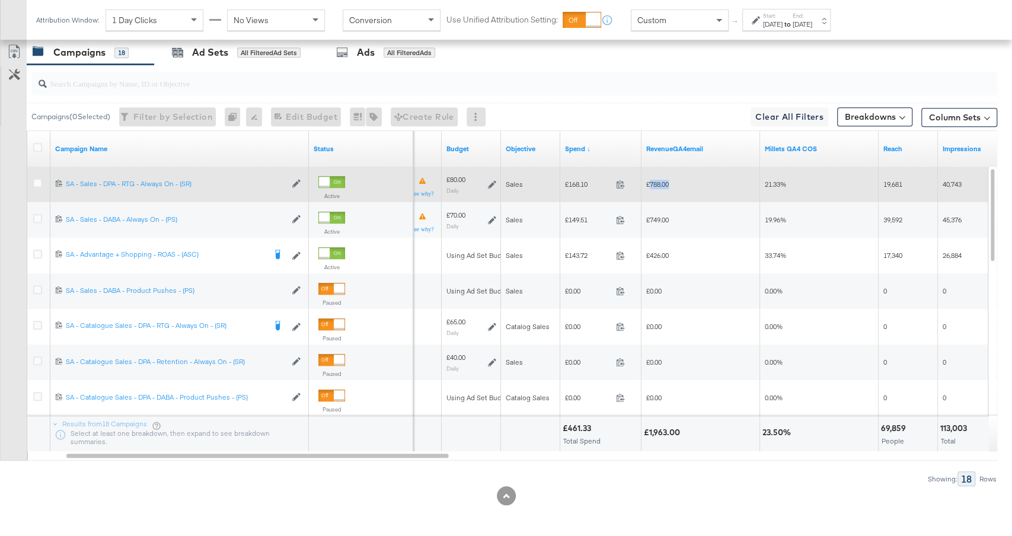
copy span "788.00"
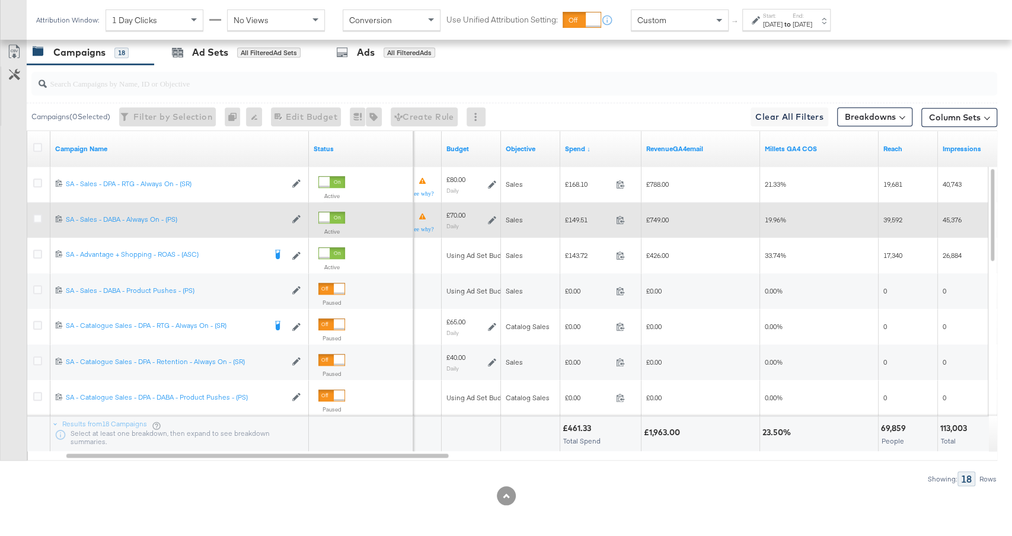
click at [582, 216] on span "£149.51" at bounding box center [588, 219] width 46 height 9
copy span "149.51"
click at [661, 220] on span "£749.00" at bounding box center [657, 219] width 23 height 9
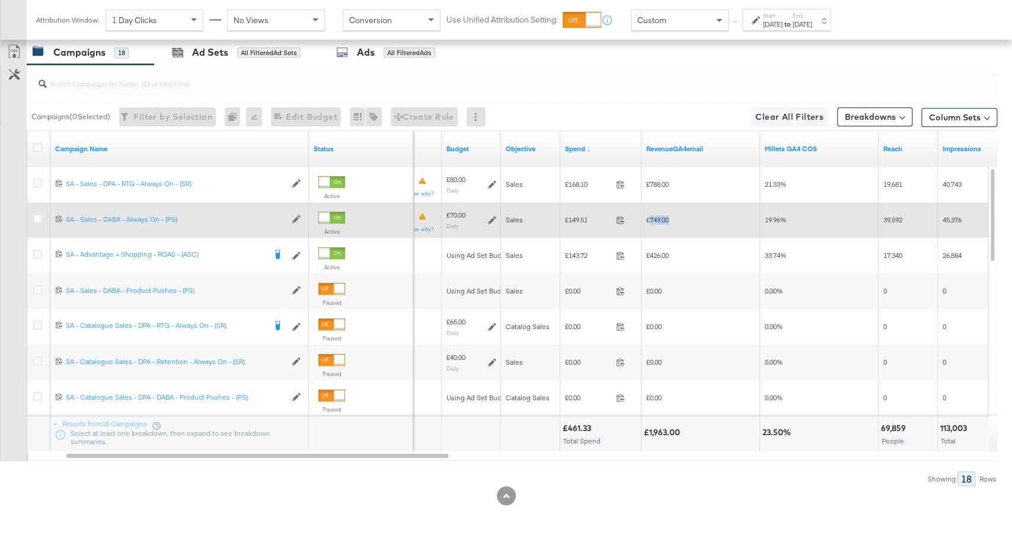
copy span "749.00"
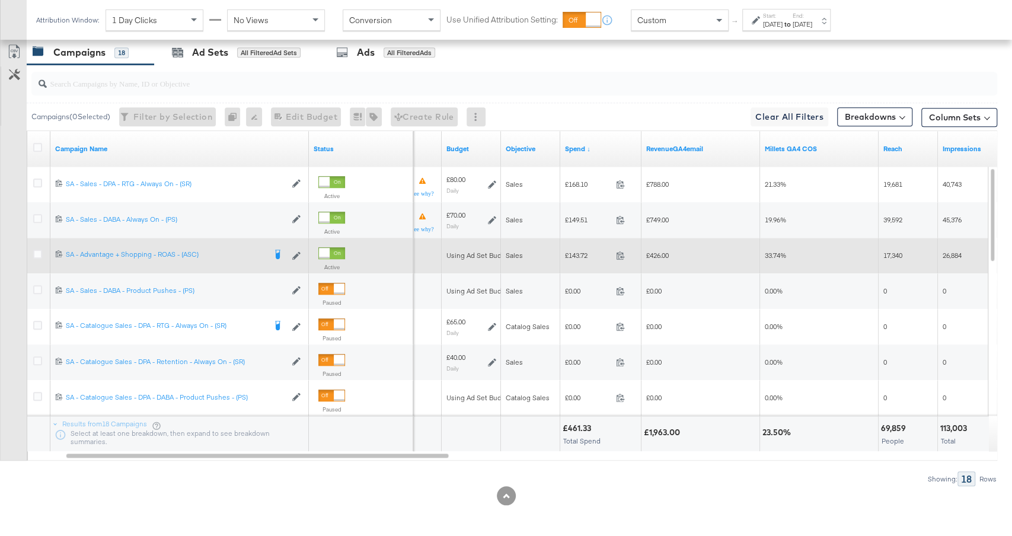
click at [578, 256] on span "£143.72" at bounding box center [588, 255] width 46 height 9
copy span "143.72"
click at [656, 253] on span "£426.00" at bounding box center [657, 255] width 23 height 9
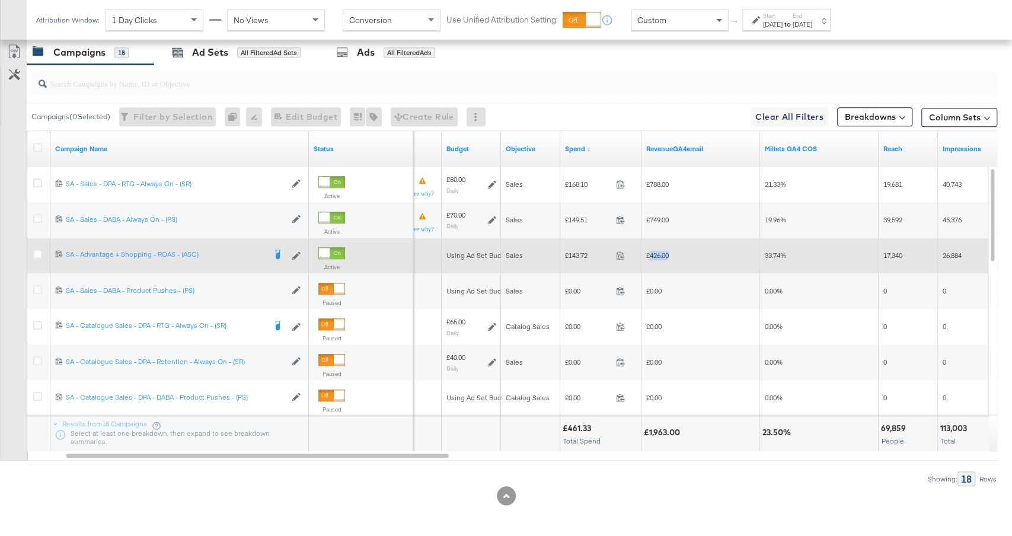
copy span "426.00"
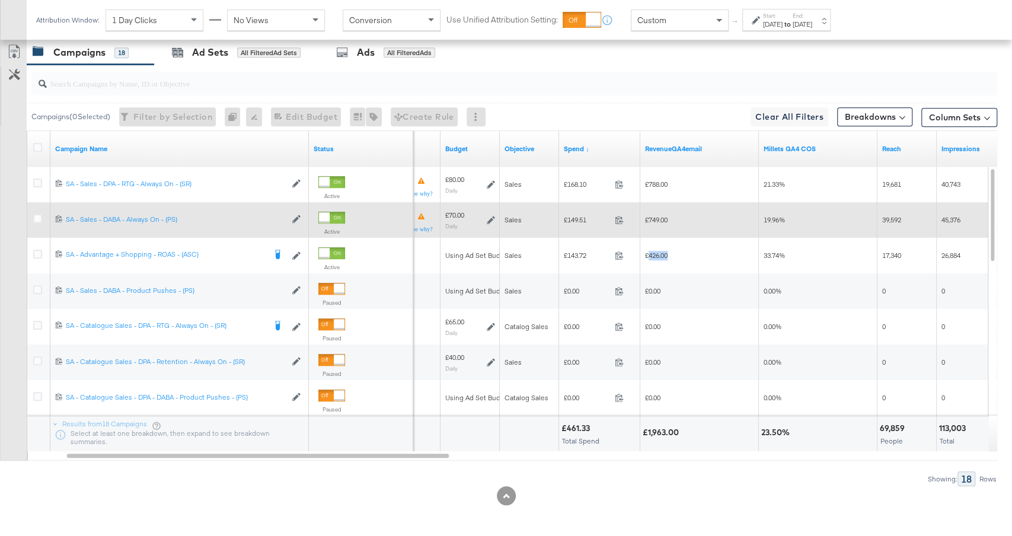
scroll to position [0, 0]
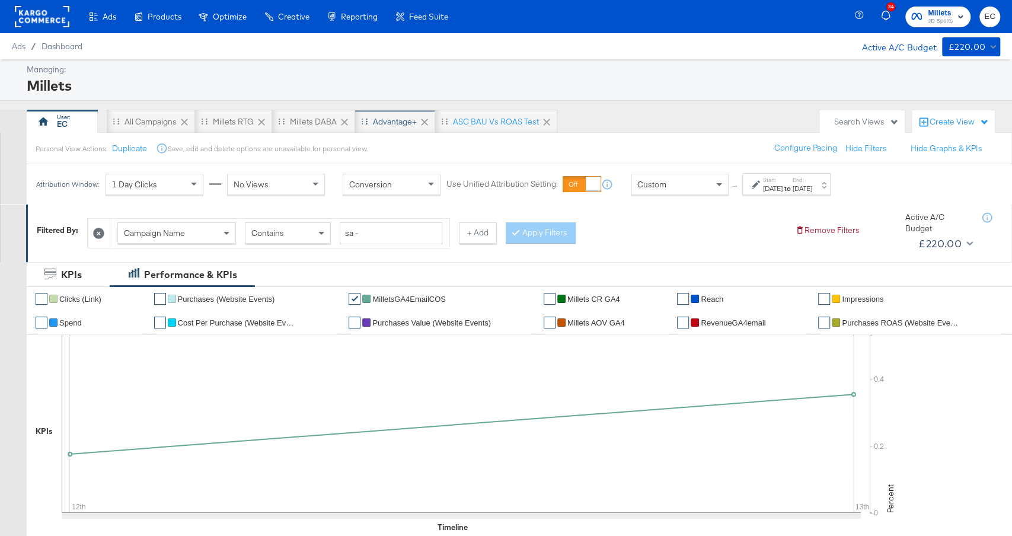
click at [389, 125] on div "Advantage+" at bounding box center [395, 121] width 44 height 11
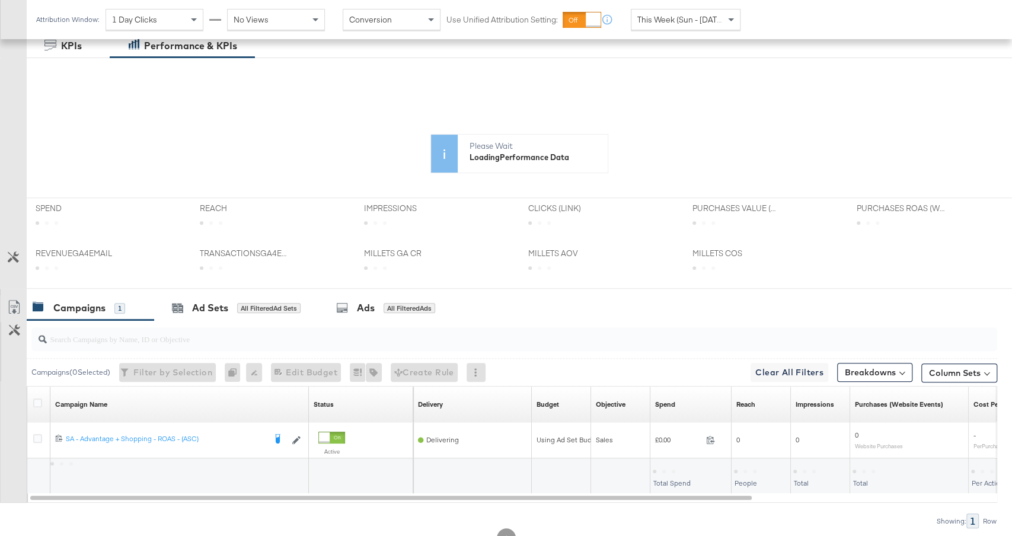
scroll to position [295, 0]
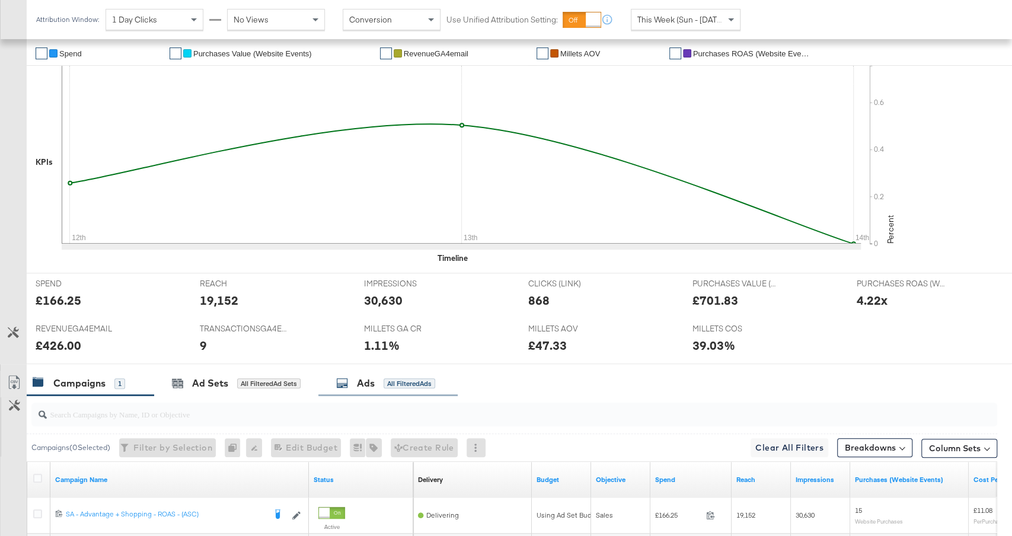
click at [366, 377] on div "Ads" at bounding box center [366, 384] width 18 height 14
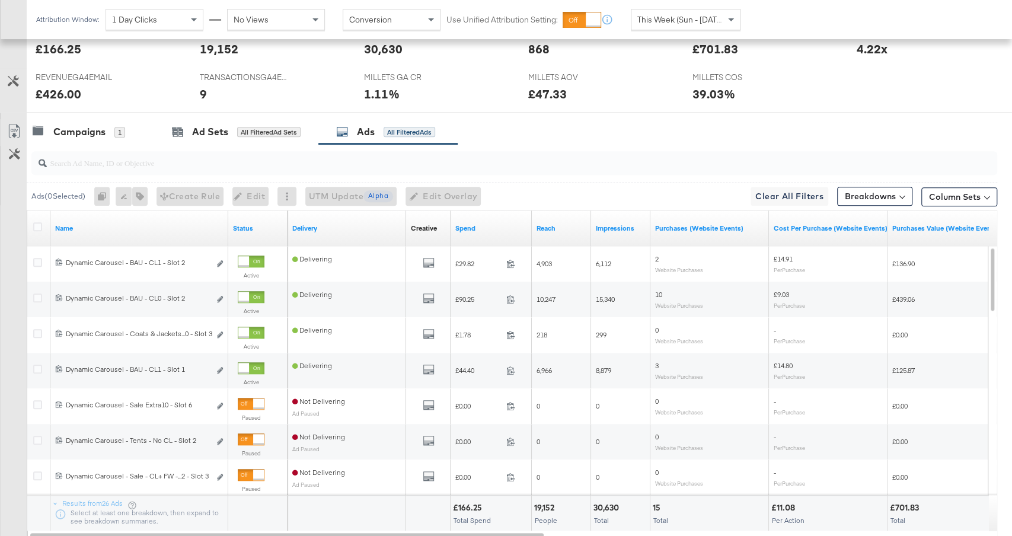
scroll to position [556, 0]
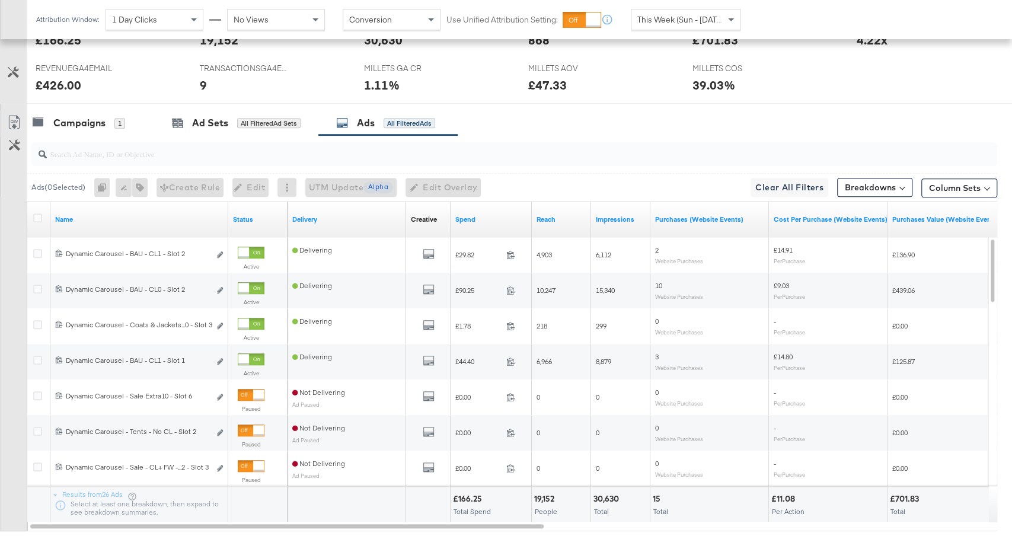
click at [391, 149] on input "search" at bounding box center [478, 149] width 863 height 23
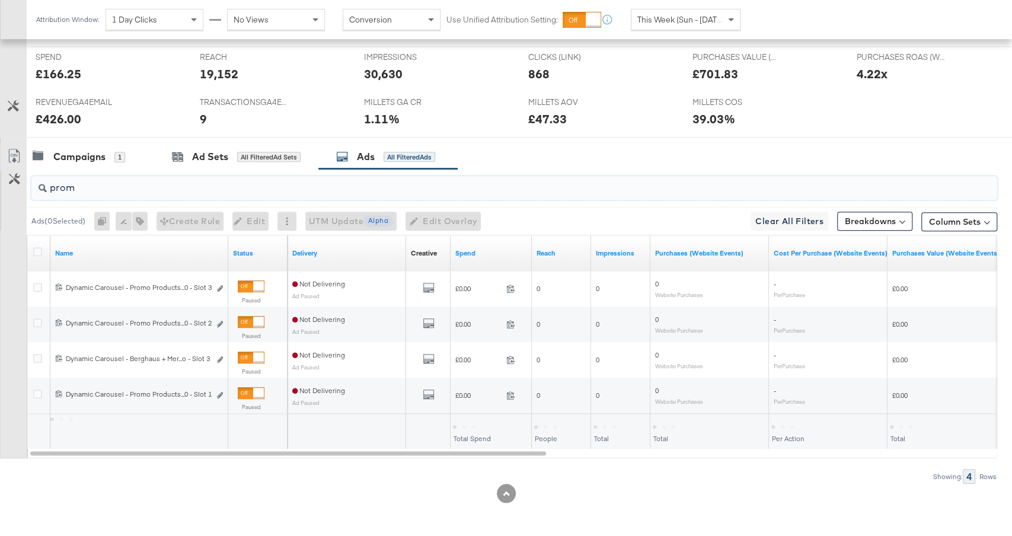
scroll to position [518, 0]
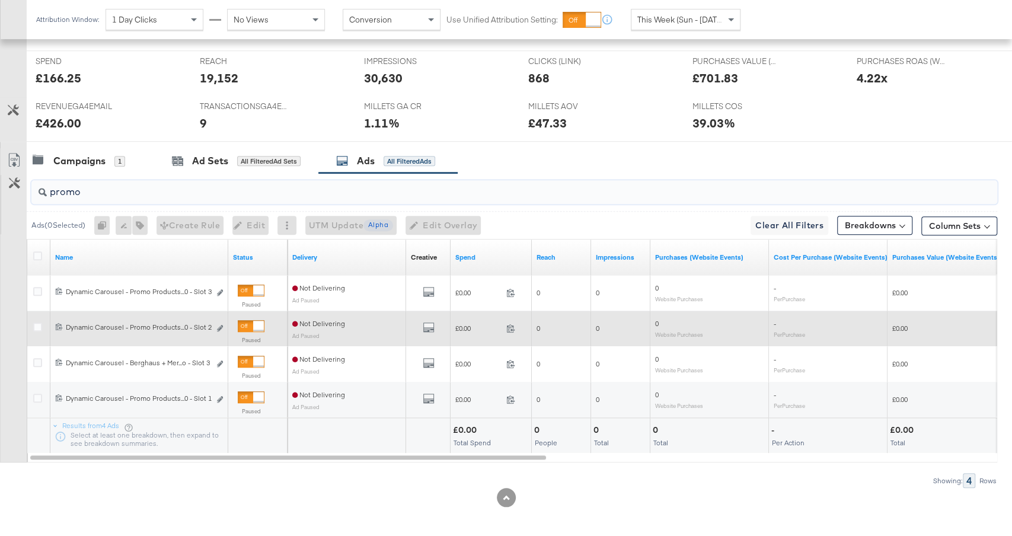
type input "promo"
click at [253, 321] on div at bounding box center [258, 326] width 11 height 11
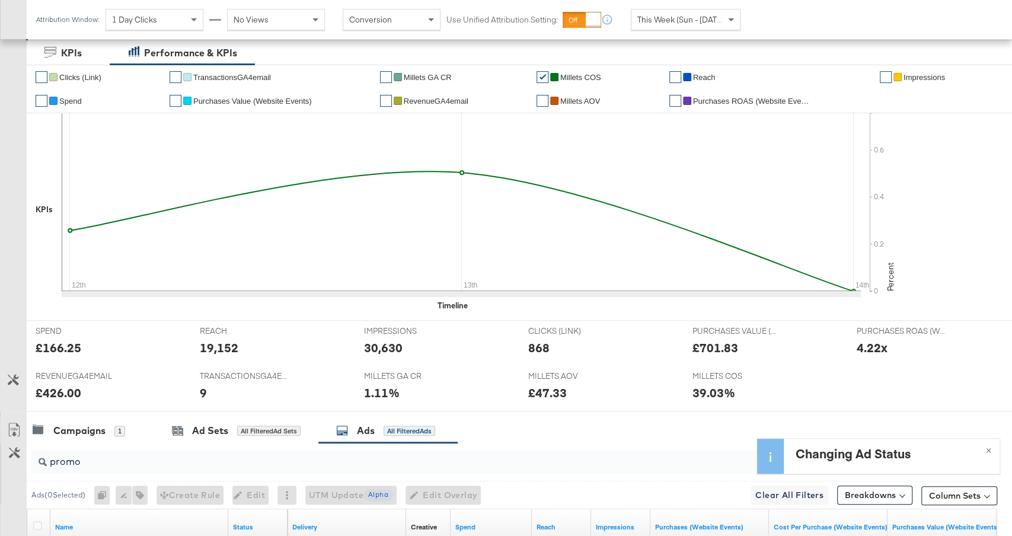
scroll to position [172, 0]
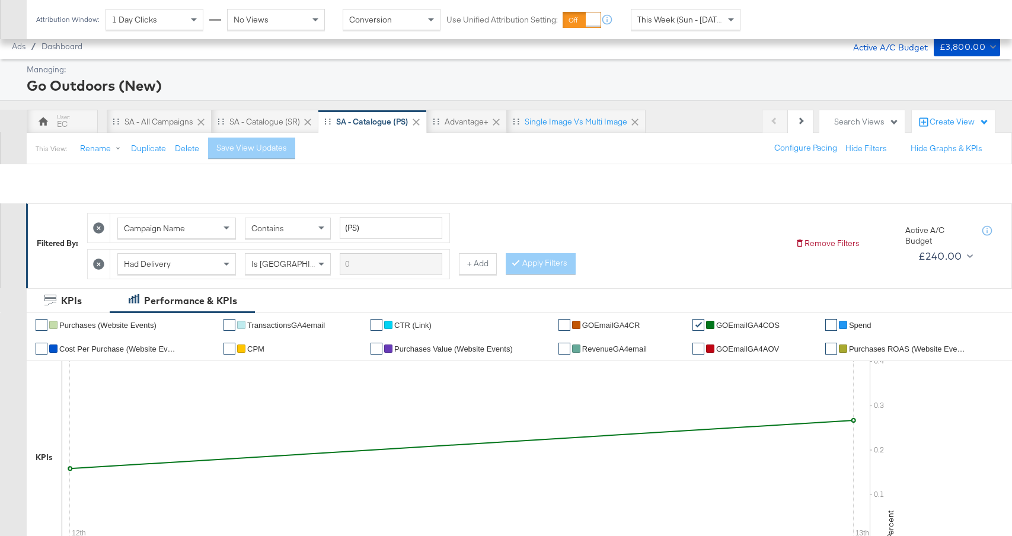
scroll to position [518, 0]
